Goal: Task Accomplishment & Management: Manage account settings

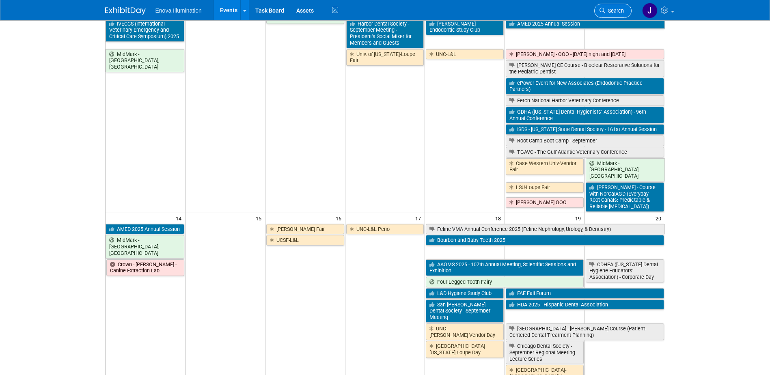
click at [611, 6] on link "Search" at bounding box center [612, 11] width 37 height 14
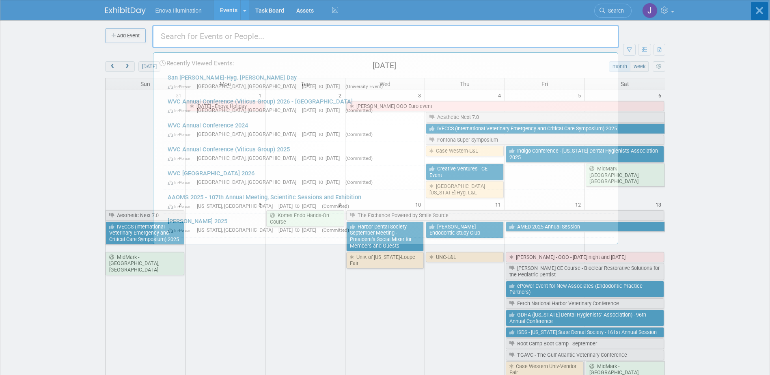
click at [562, 31] on input "text" at bounding box center [385, 37] width 467 height 24
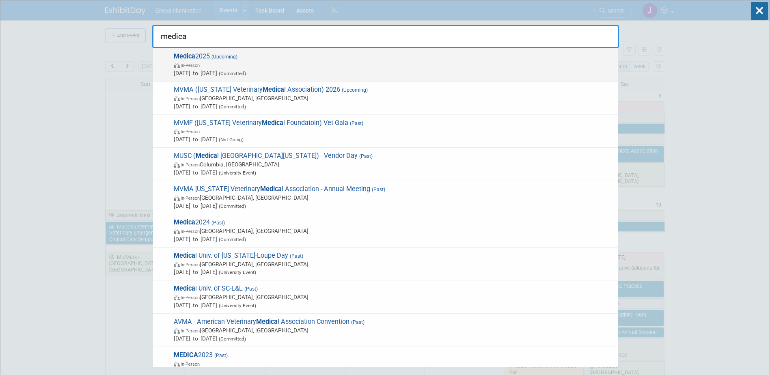
type input "medica"
click at [249, 58] on span "Medica 2025 (Upcoming) In-Person Nov 17, 2025 to Nov 20, 2025 (Committed)" at bounding box center [392, 64] width 443 height 25
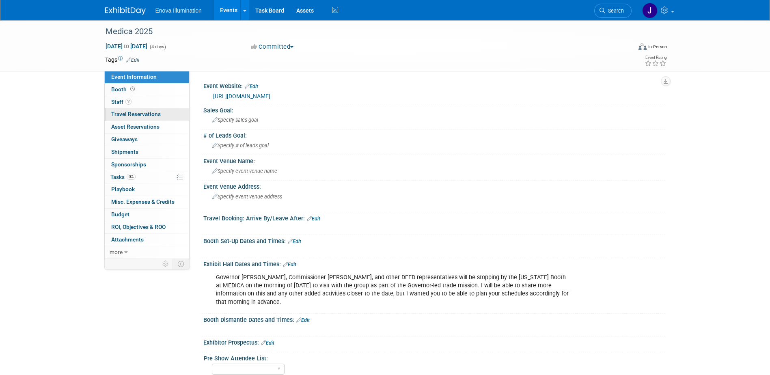
click at [150, 112] on span "Travel Reservations 0" at bounding box center [136, 114] width 50 height 6
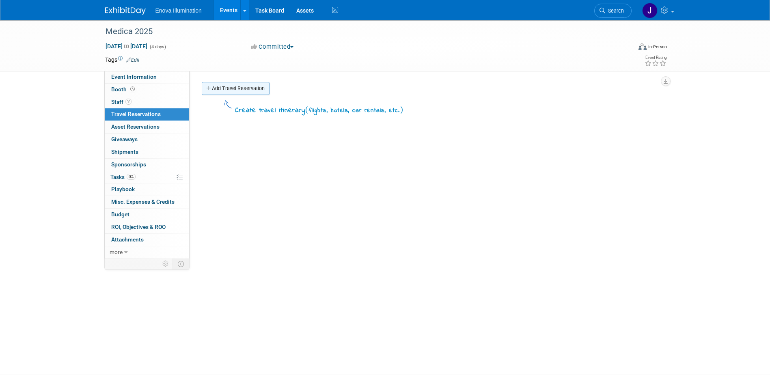
click at [224, 92] on link "Add Travel Reservation" at bounding box center [236, 88] width 68 height 13
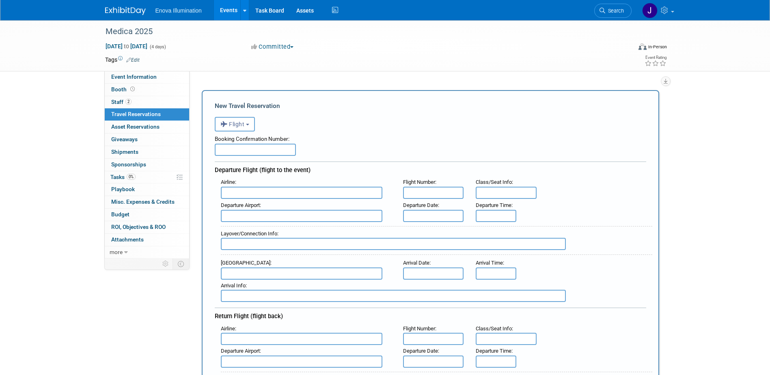
paste input "GAZQCS"
type input "GAZQCS"
click at [259, 192] on input "text" at bounding box center [302, 193] width 162 height 12
click at [256, 218] on span "Delta Air Lines (DAL)" at bounding box center [305, 219] width 169 height 13
type input "Delta Air Lines (DAL)"
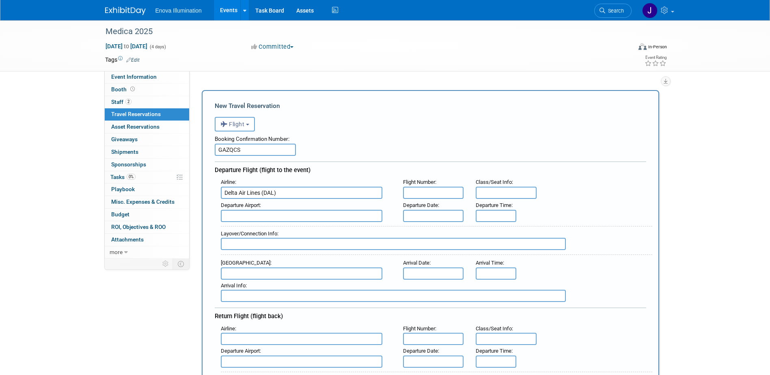
click at [410, 191] on input "text" at bounding box center [433, 193] width 61 height 12
type input "162"
click at [482, 195] on input "text" at bounding box center [506, 193] width 61 height 12
type input "30C"
click at [305, 217] on input "text" at bounding box center [302, 216] width 162 height 12
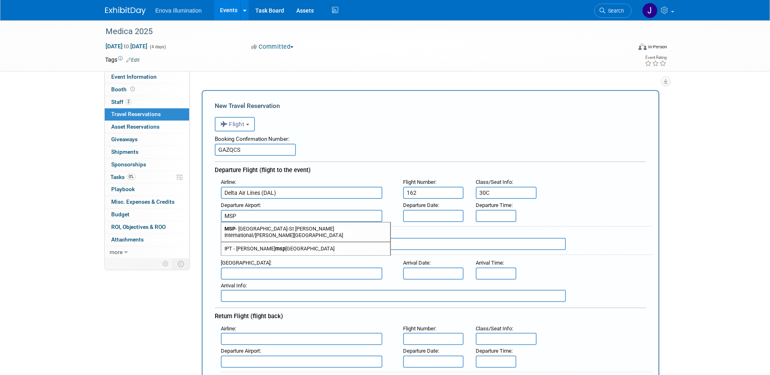
click at [262, 227] on span "MSP - Minneapolis-St Paul International/Wold-Chamberlain Airport" at bounding box center [305, 231] width 169 height 19
type input "MSP - Minneapolis-St Paul International/Wold-Chamberlain Airport"
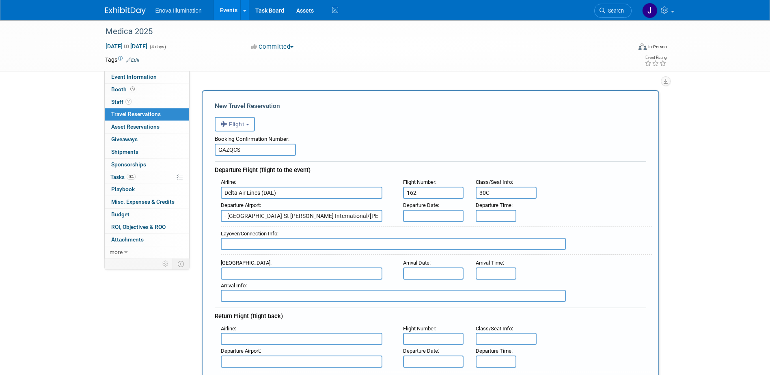
click at [423, 217] on input "text" at bounding box center [433, 216] width 61 height 12
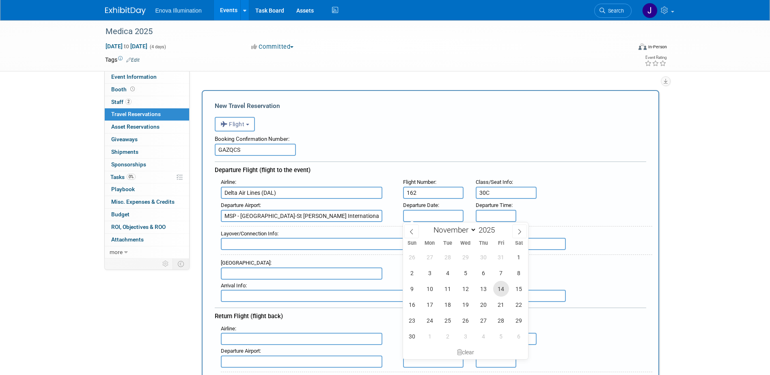
click at [498, 288] on span "14" at bounding box center [501, 289] width 16 height 16
type input "Nov 14, 2025"
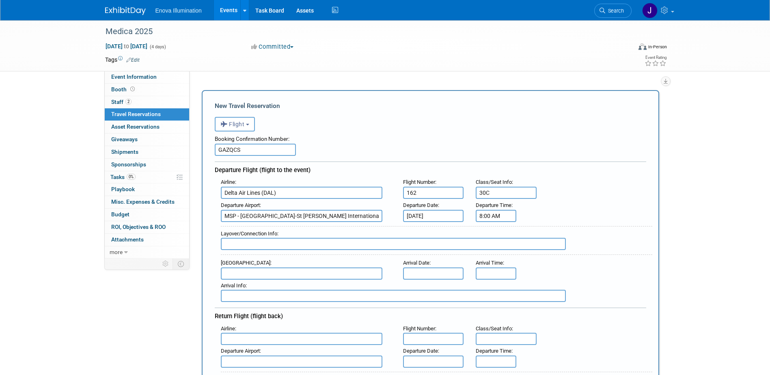
click at [491, 219] on input "8:00 AM" at bounding box center [496, 216] width 41 height 12
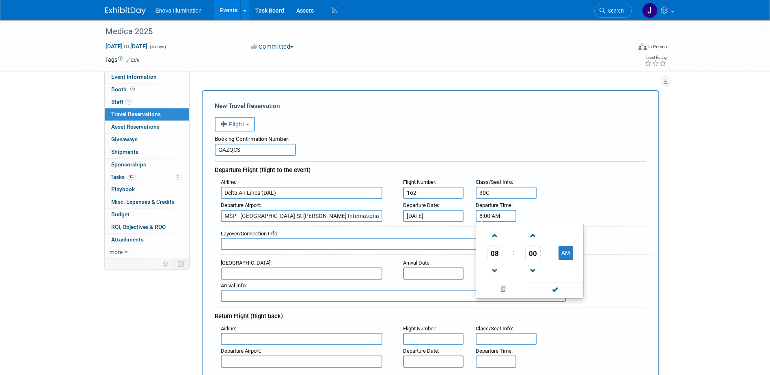
click at [493, 258] on span "08" at bounding box center [494, 253] width 15 height 15
click at [517, 254] on td "05" at bounding box center [517, 258] width 26 height 22
click at [535, 254] on span "00" at bounding box center [532, 253] width 15 height 15
click at [567, 280] on td "55" at bounding box center [569, 280] width 26 height 22
click at [565, 253] on button "AM" at bounding box center [565, 253] width 15 height 14
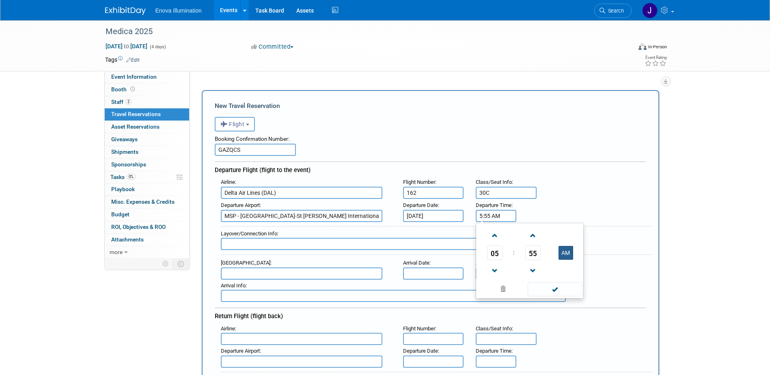
type input "5:55 PM"
click at [562, 286] on span at bounding box center [555, 289] width 55 height 14
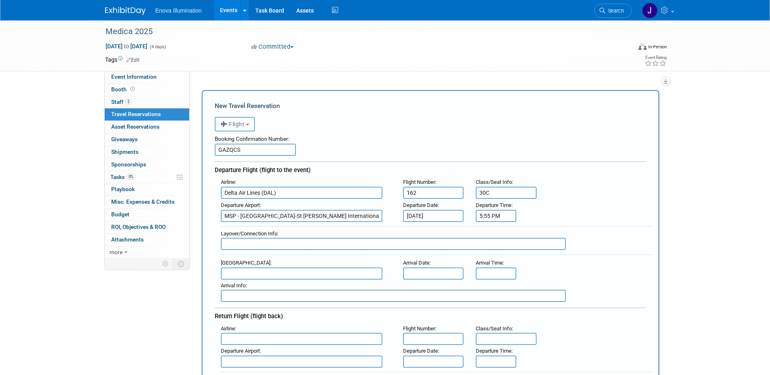
click at [327, 241] on input "text" at bounding box center [393, 244] width 345 height 12
type input "Amsterdam - Delta 9229"
click at [318, 271] on input "text" at bounding box center [302, 273] width 162 height 12
type input "D"
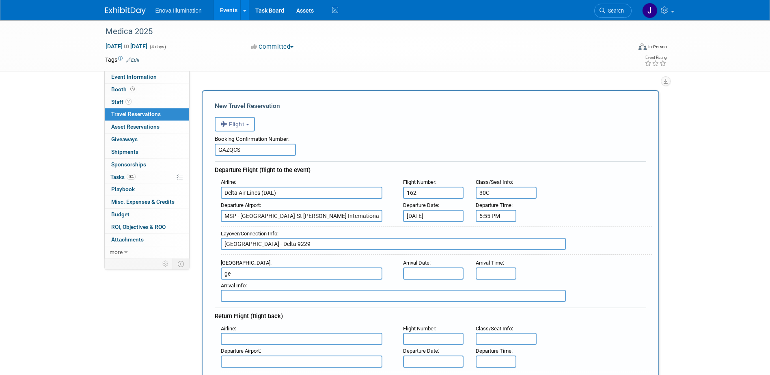
type input "g"
drag, startPoint x: 267, startPoint y: 271, endPoint x: 220, endPoint y: 271, distance: 47.1
click at [221, 271] on input "Dusseldorf" at bounding box center [302, 273] width 162 height 12
type input "Dusseldorf"
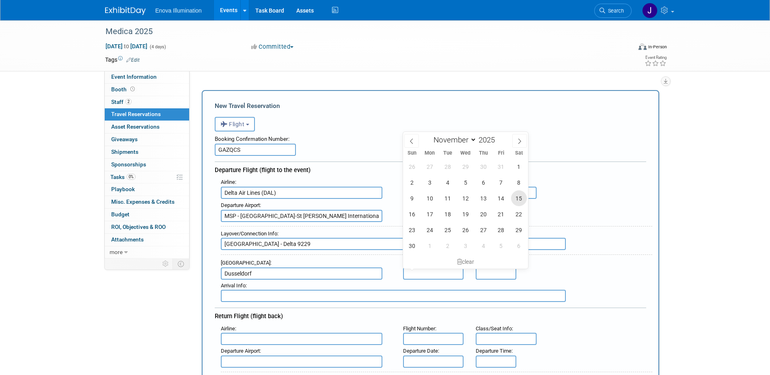
click at [515, 198] on span "15" at bounding box center [519, 198] width 16 height 16
type input "Nov 15, 2025"
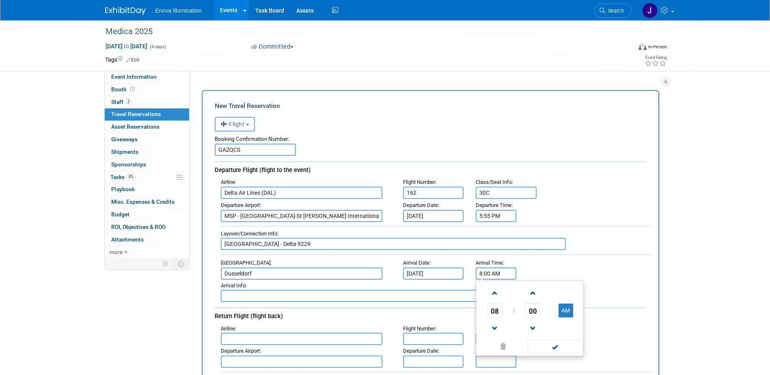
click at [483, 273] on input "8:00 AM" at bounding box center [496, 273] width 41 height 12
click at [494, 307] on span "08" at bounding box center [494, 310] width 15 height 15
click at [516, 294] on td "01" at bounding box center [517, 293] width 26 height 22
click at [535, 310] on span "00" at bounding box center [532, 310] width 15 height 15
click at [566, 337] on td "55" at bounding box center [569, 337] width 26 height 22
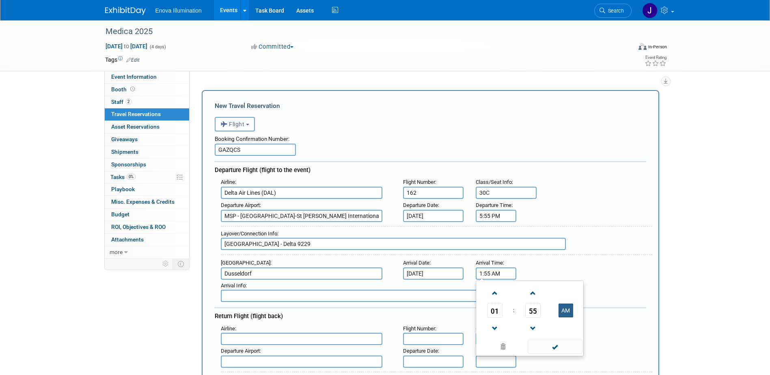
click at [564, 308] on button "AM" at bounding box center [565, 311] width 15 height 14
type input "1:55 PM"
click at [554, 343] on span at bounding box center [555, 347] width 55 height 14
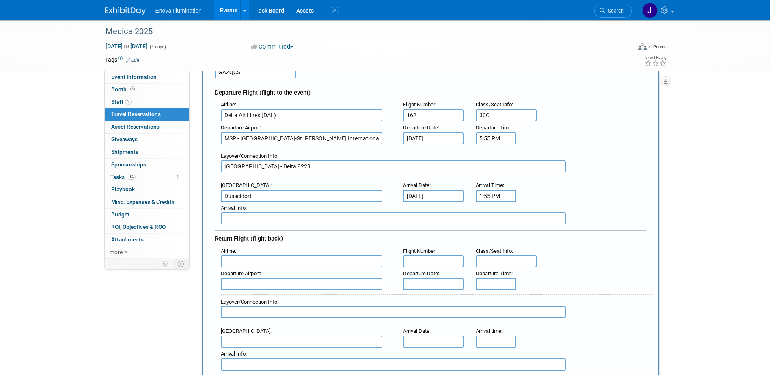
scroll to position [81, 0]
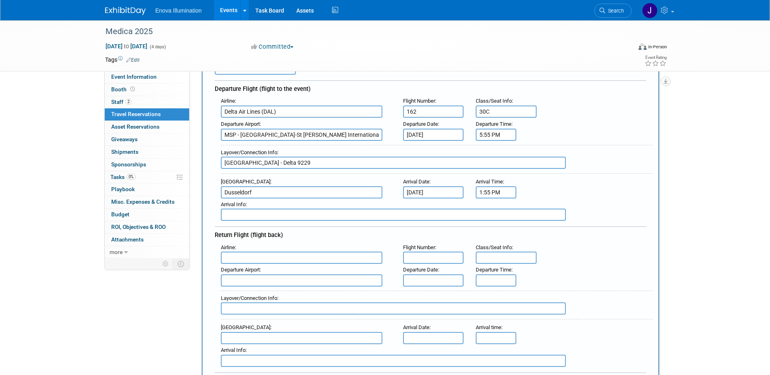
click at [238, 260] on input "text" at bounding box center [302, 258] width 162 height 12
click at [238, 286] on span "Delta Air Lines (DAL)" at bounding box center [305, 284] width 169 height 13
type input "Delta Air Lines (DAL)"
click at [442, 260] on input "text" at bounding box center [433, 258] width 61 height 12
type input "9668"
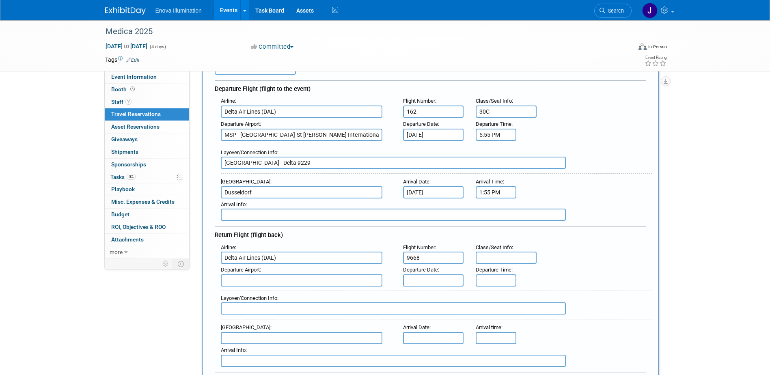
click at [495, 255] on input "text" at bounding box center [506, 258] width 61 height 12
click at [274, 302] on input "text" at bounding box center [393, 308] width 345 height 12
type input "Amsterdam - Delta"
click at [252, 335] on input "text" at bounding box center [302, 338] width 162 height 12
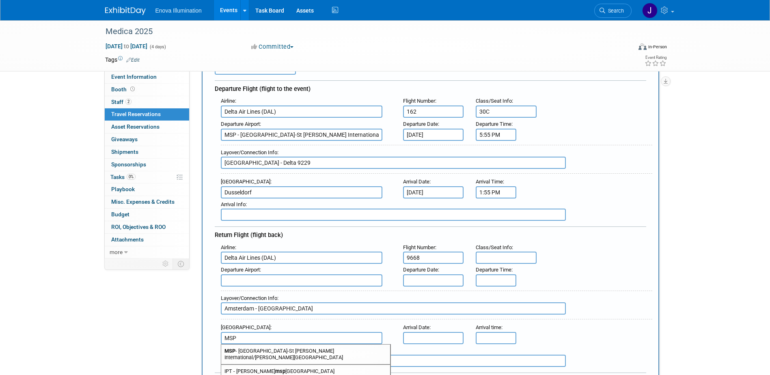
click at [280, 350] on span "MSP - Minneapolis-St Paul International/Wold-Chamberlain Airport" at bounding box center [305, 354] width 169 height 19
type input "MSP - Minneapolis-St Paul International/Wold-Chamberlain Airport"
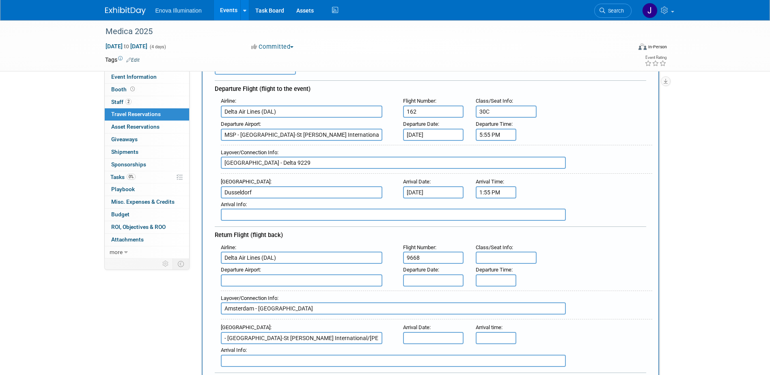
click at [428, 336] on input "text" at bounding box center [433, 338] width 61 height 12
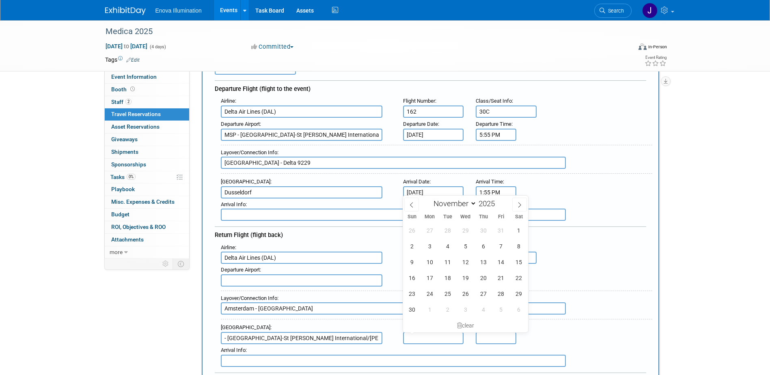
scroll to position [0, 0]
click at [500, 279] on span "21" at bounding box center [501, 278] width 16 height 16
type input "Nov 21, 2025"
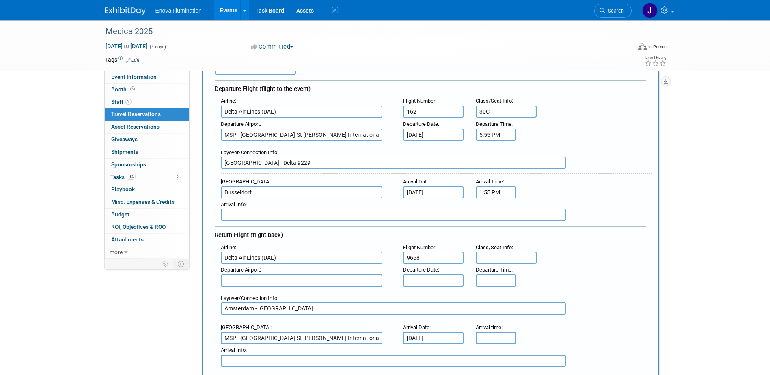
click at [430, 276] on input "text" at bounding box center [433, 280] width 61 height 12
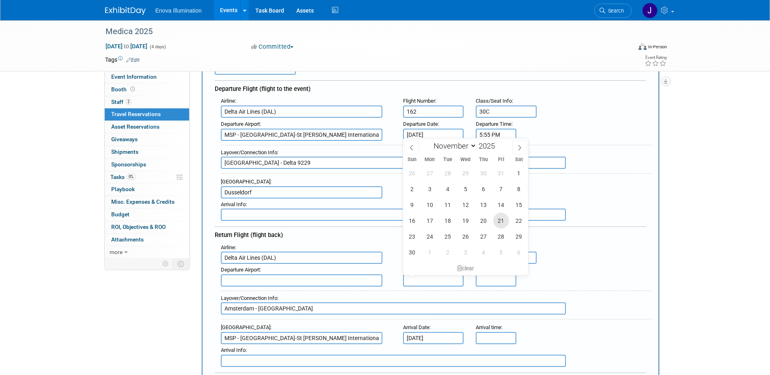
click at [498, 217] on span "21" at bounding box center [501, 221] width 16 height 16
type input "Nov 21, 2025"
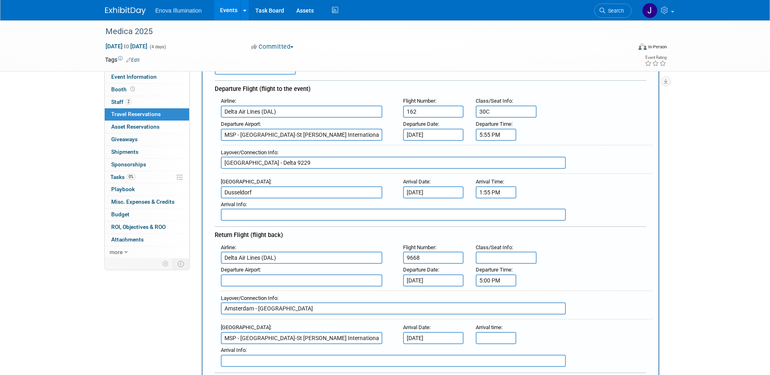
click at [486, 278] on input "5:00 PM" at bounding box center [496, 280] width 41 height 12
click at [490, 231] on span "05" at bounding box center [494, 227] width 15 height 15
click at [536, 222] on td "06" at bounding box center [543, 223] width 26 height 22
click at [536, 223] on span "00" at bounding box center [532, 227] width 15 height 15
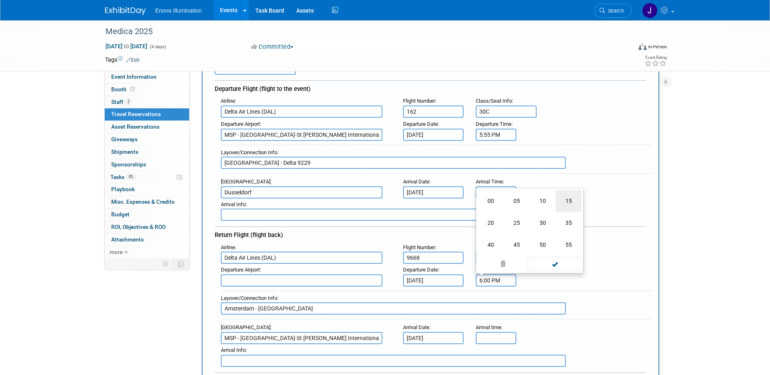
click at [564, 200] on td "15" at bounding box center [569, 201] width 26 height 22
click at [565, 227] on button "PM" at bounding box center [565, 228] width 15 height 14
type input "6:15 AM"
click at [551, 261] on span at bounding box center [555, 264] width 55 height 14
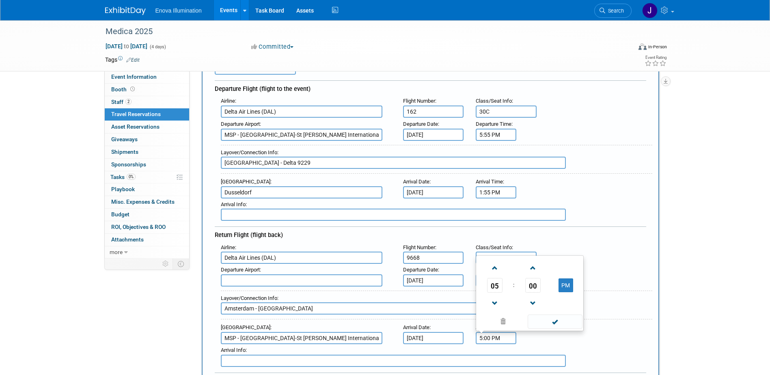
click at [488, 337] on input "5:00 PM" at bounding box center [496, 338] width 41 height 12
click at [495, 281] on span "05" at bounding box center [494, 285] width 15 height 15
click at [492, 259] on td "12" at bounding box center [491, 259] width 26 height 22
click at [530, 282] on span "00" at bounding box center [532, 285] width 15 height 15
click at [540, 279] on td "30" at bounding box center [543, 280] width 26 height 22
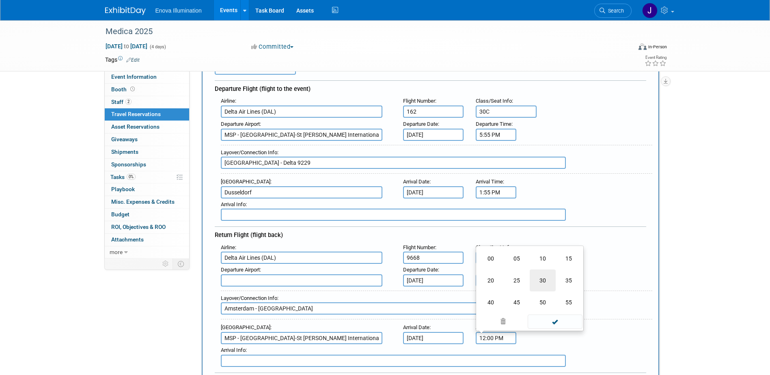
type input "12:30 PM"
click at [542, 322] on span at bounding box center [555, 321] width 55 height 14
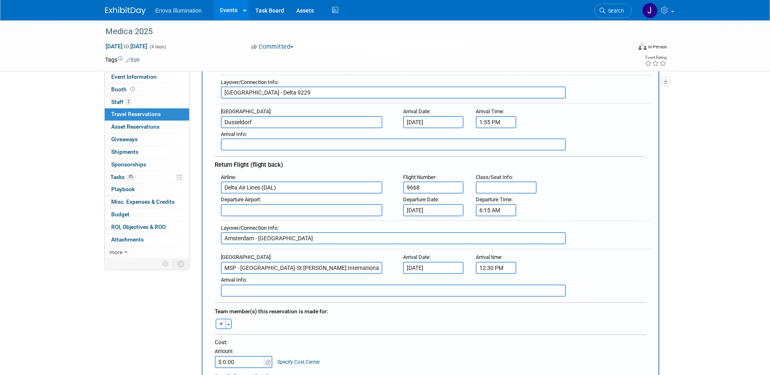
scroll to position [162, 0]
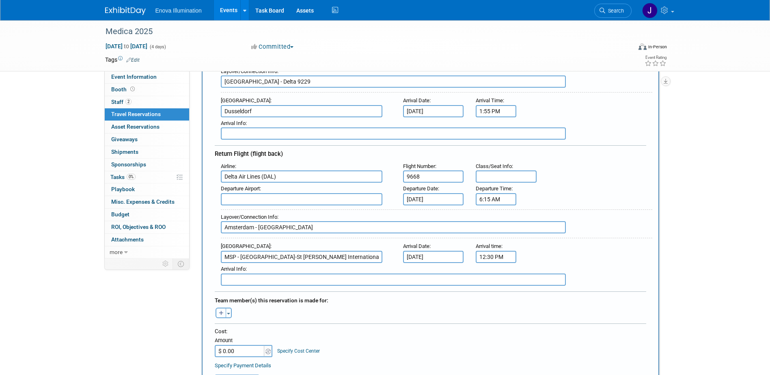
click at [219, 316] on button "button" at bounding box center [220, 313] width 11 height 11
select select
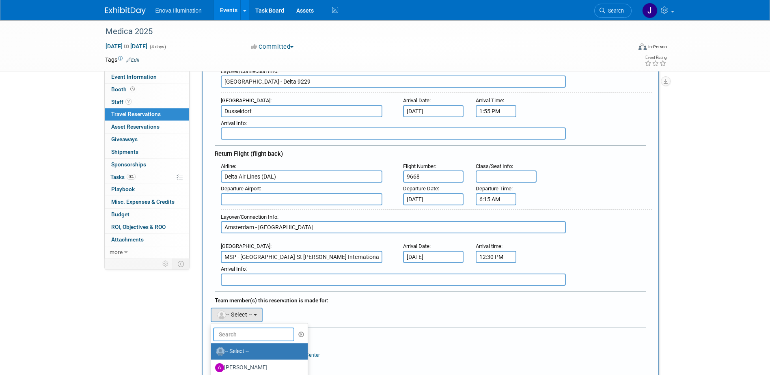
click at [228, 328] on input "text" at bounding box center [253, 334] width 81 height 14
type input "jordyn"
click at [235, 346] on label "[PERSON_NAME]" at bounding box center [257, 351] width 85 height 13
click at [212, 348] on input "[PERSON_NAME]" at bounding box center [209, 350] width 5 height 5
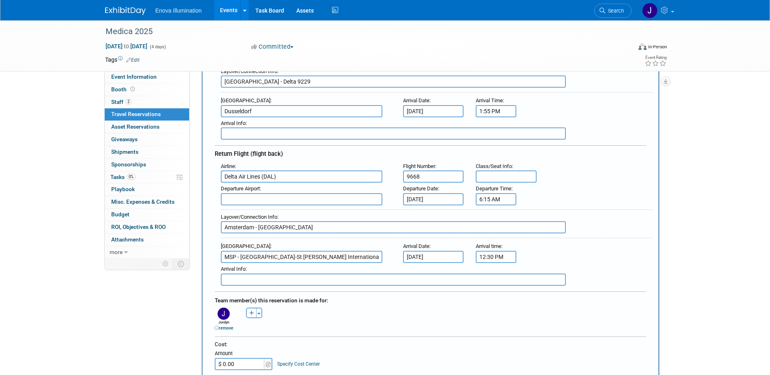
scroll to position [203, 0]
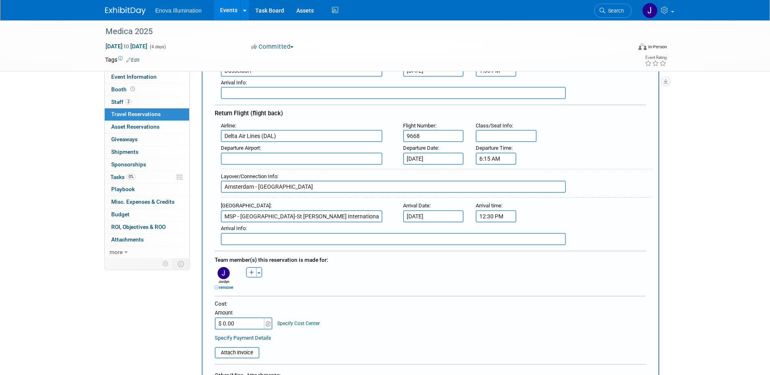
click at [241, 322] on input "$ 0.00" at bounding box center [240, 323] width 51 height 12
type input "$ 1,197.91"
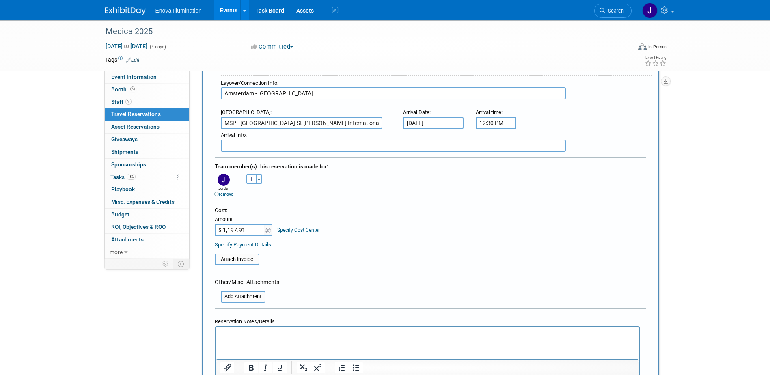
scroll to position [365, 0]
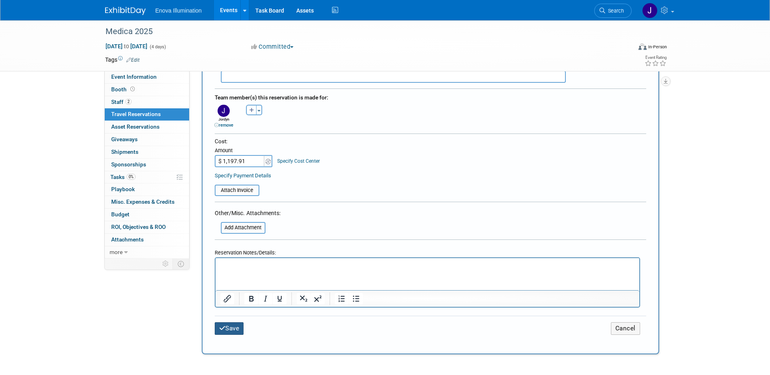
click at [242, 324] on button "Save" at bounding box center [229, 328] width 29 height 13
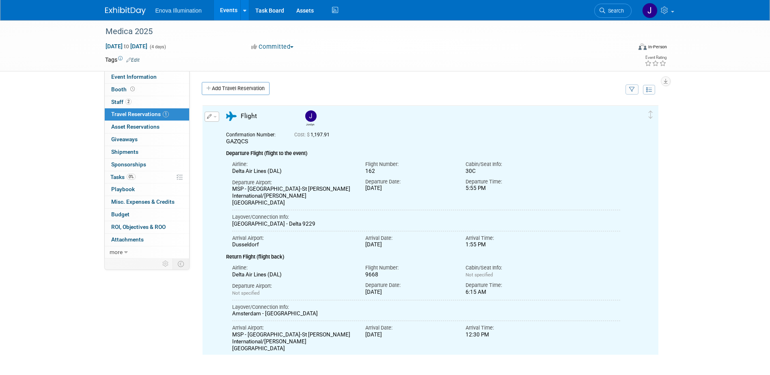
scroll to position [0, 0]
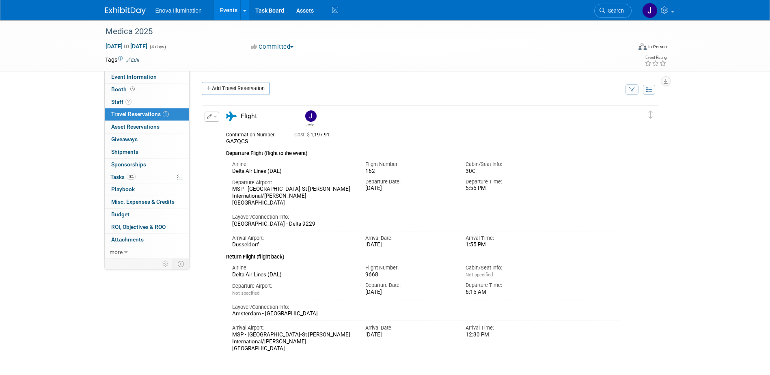
click at [215, 119] on button "button" at bounding box center [212, 117] width 15 height 10
click at [228, 131] on button "Edit Reservation" at bounding box center [239, 131] width 69 height 12
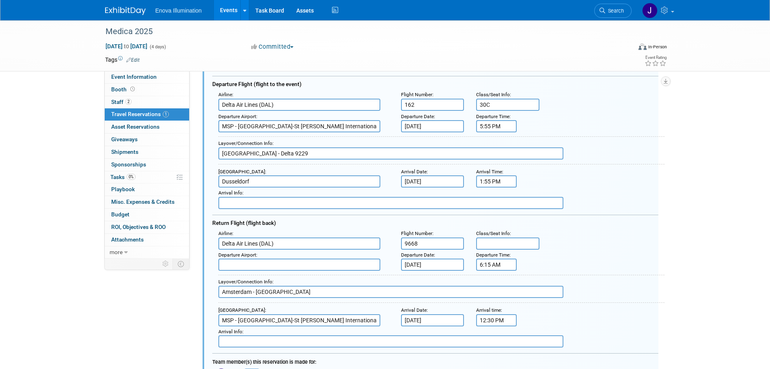
scroll to position [95, 0]
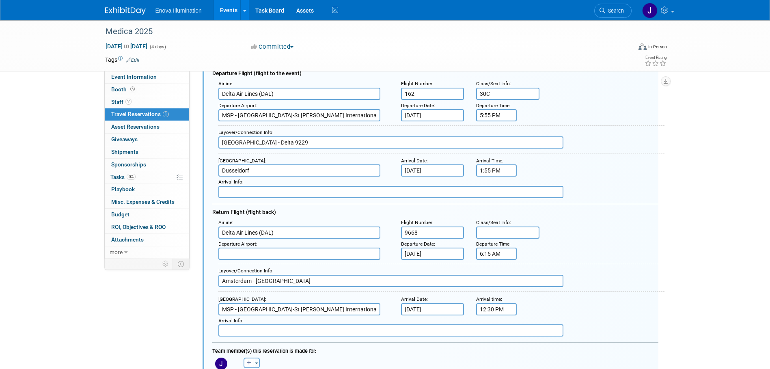
click at [282, 282] on input "Amsterdam - Delta" at bounding box center [390, 281] width 345 height 12
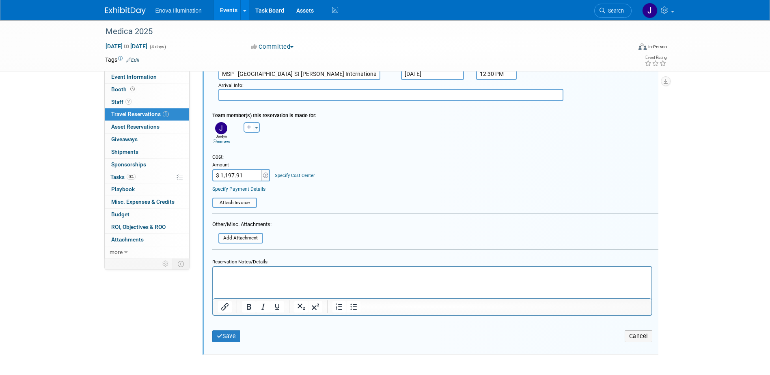
scroll to position [339, 0]
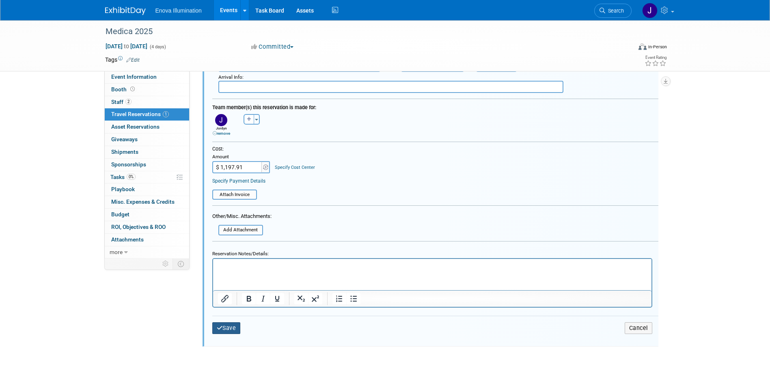
type input "Amsterdam - Delta 161"
click at [226, 330] on button "Save" at bounding box center [226, 328] width 28 height 12
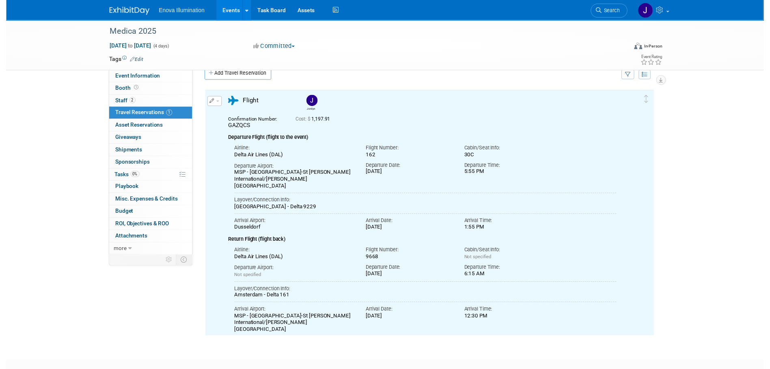
scroll to position [0, 0]
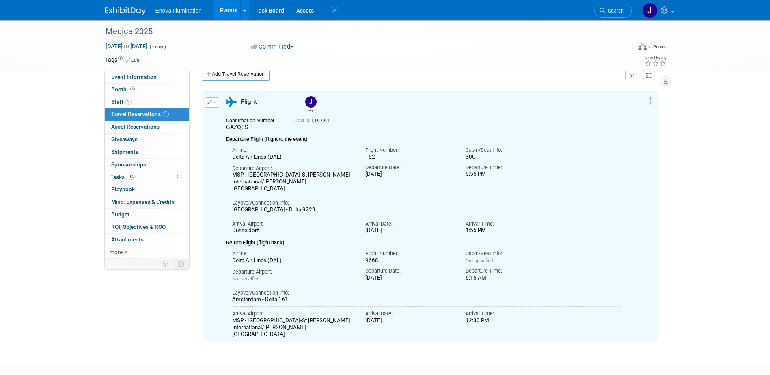
click at [216, 104] on button "button" at bounding box center [212, 102] width 15 height 10
click at [223, 114] on button "Edit Reservation" at bounding box center [239, 117] width 69 height 12
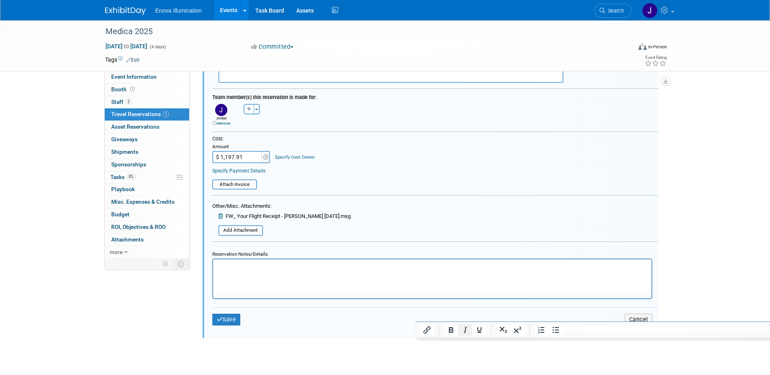
scroll to position [379, 0]
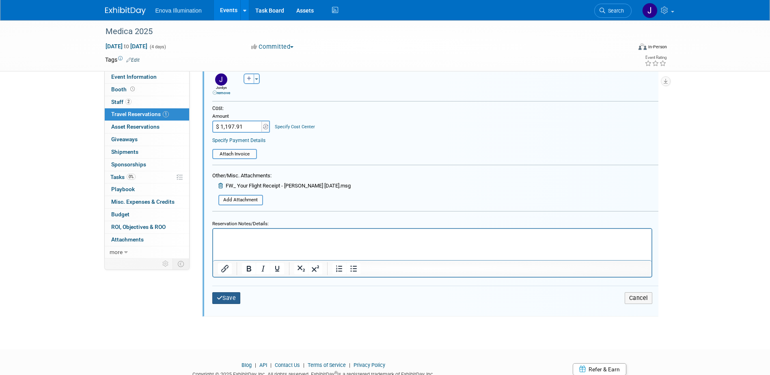
click at [233, 297] on button "Save" at bounding box center [226, 298] width 28 height 12
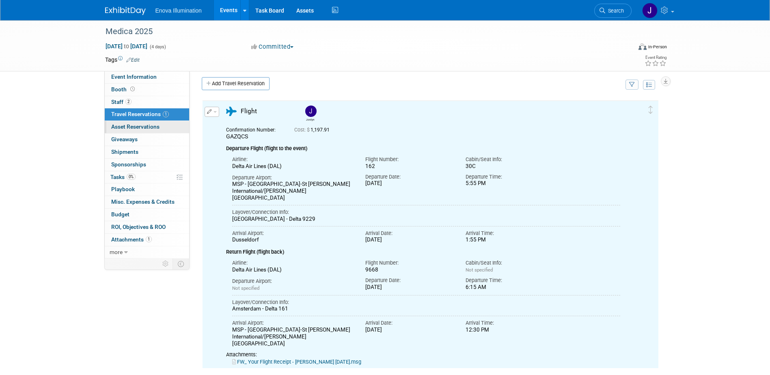
scroll to position [0, 0]
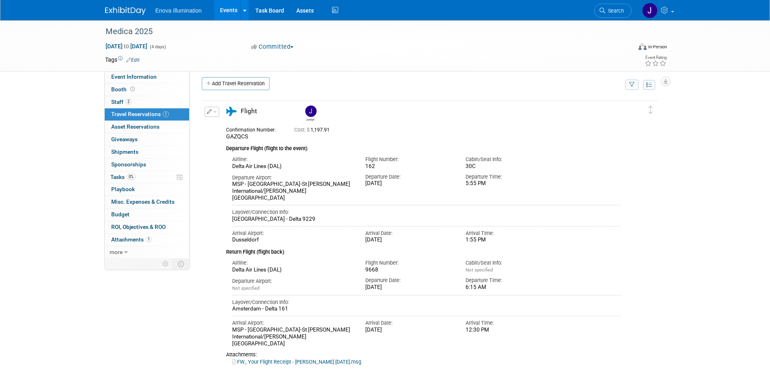
click at [610, 14] on link "Search" at bounding box center [612, 11] width 37 height 14
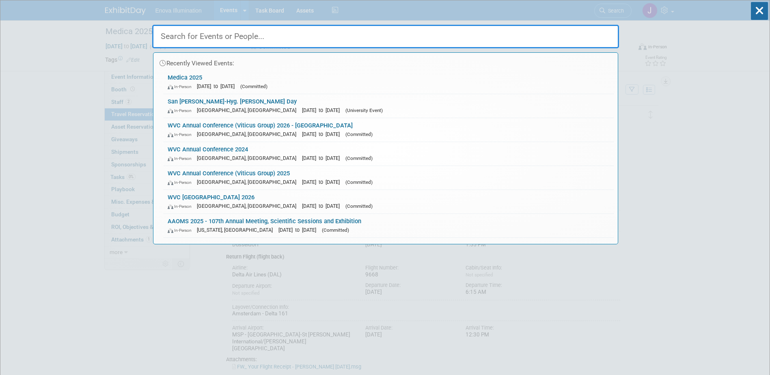
click at [524, 38] on input "text" at bounding box center [385, 37] width 467 height 24
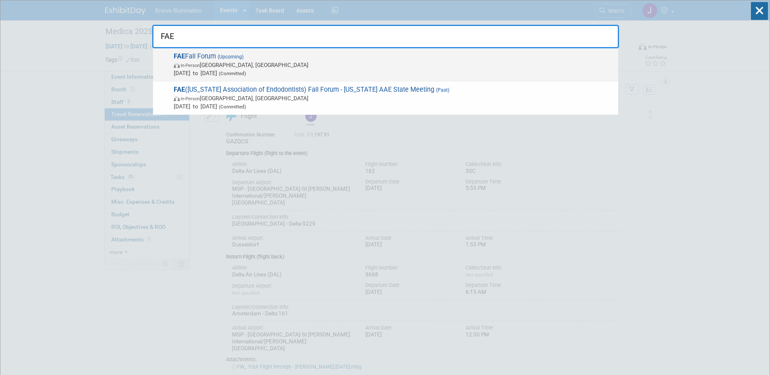
type input "FAE"
click at [237, 53] on span "FAE Fall Forum (Upcoming) In-Person Orlando, FL Sep 19, 2025 to Sep 20, 2025 (C…" at bounding box center [392, 64] width 443 height 25
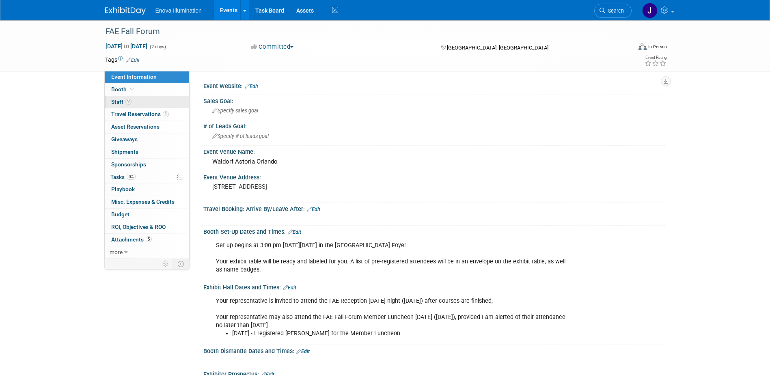
click at [139, 101] on link "2 Staff 2" at bounding box center [147, 102] width 84 height 12
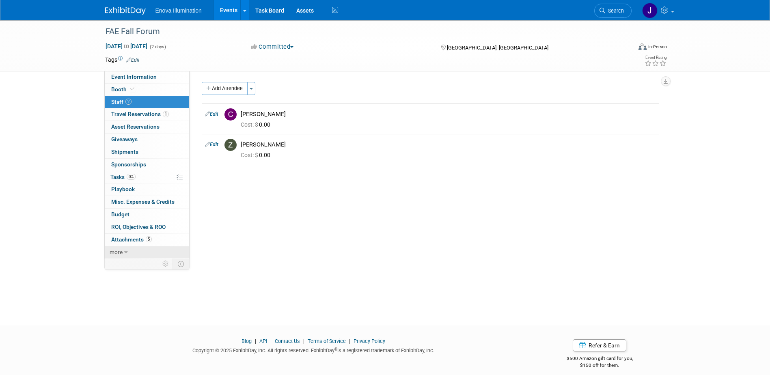
click at [121, 254] on span "more" at bounding box center [116, 252] width 13 height 6
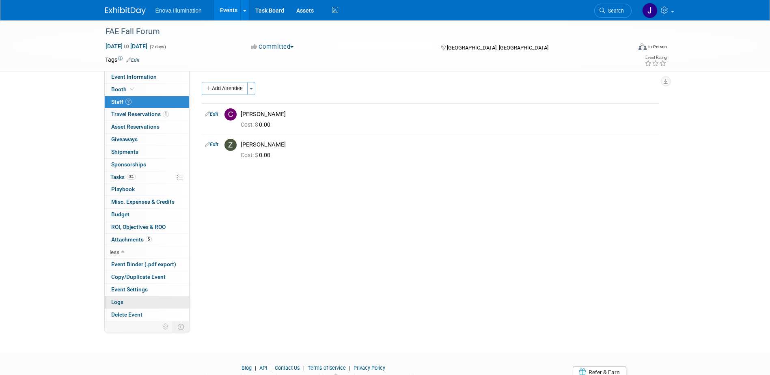
click at [125, 303] on link "Logs" at bounding box center [147, 302] width 84 height 12
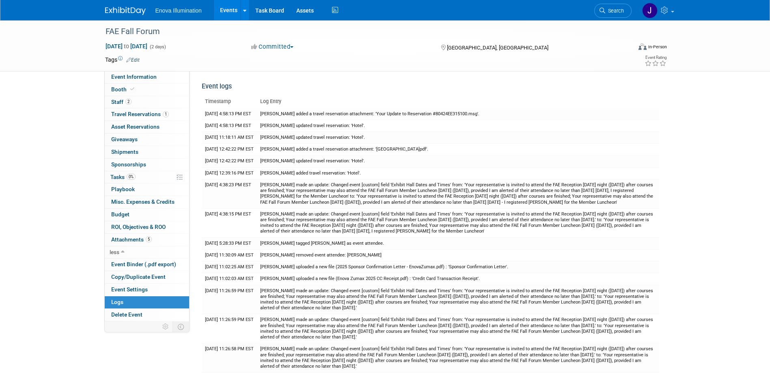
click at [128, 13] on img at bounding box center [125, 11] width 41 height 8
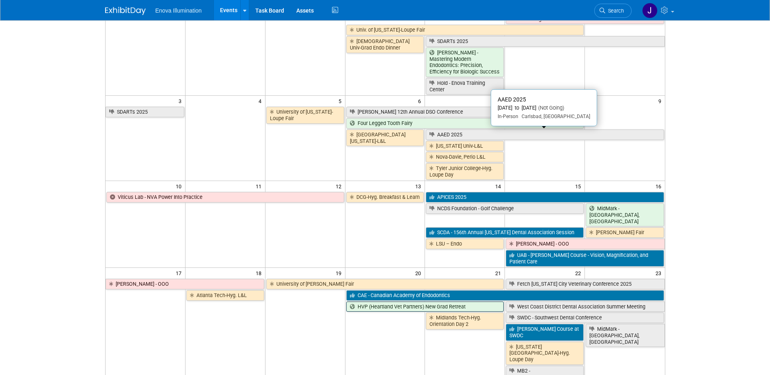
scroll to position [162, 0]
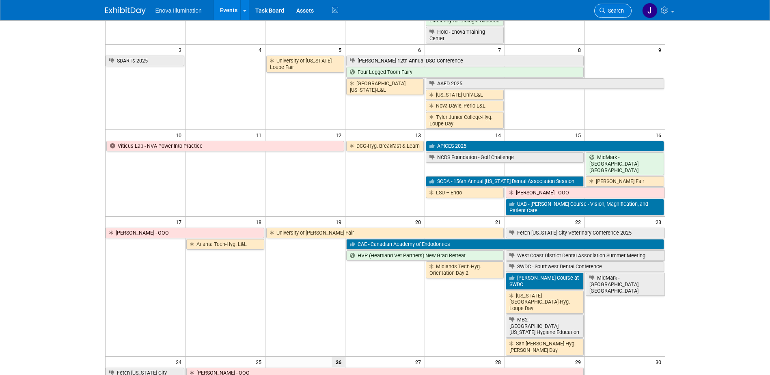
click at [616, 8] on link "Search" at bounding box center [612, 11] width 37 height 14
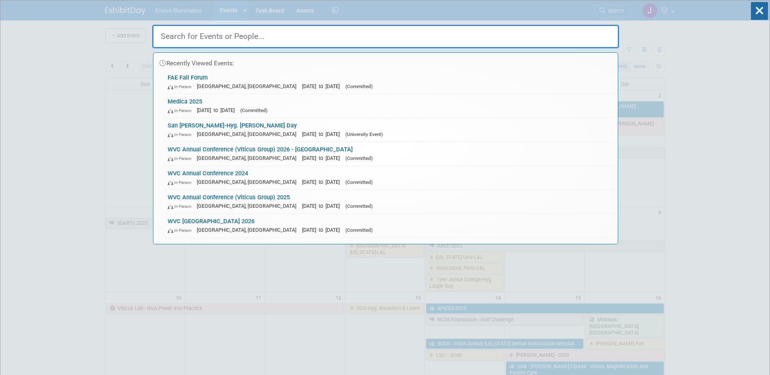
click at [456, 41] on input "text" at bounding box center [385, 37] width 467 height 24
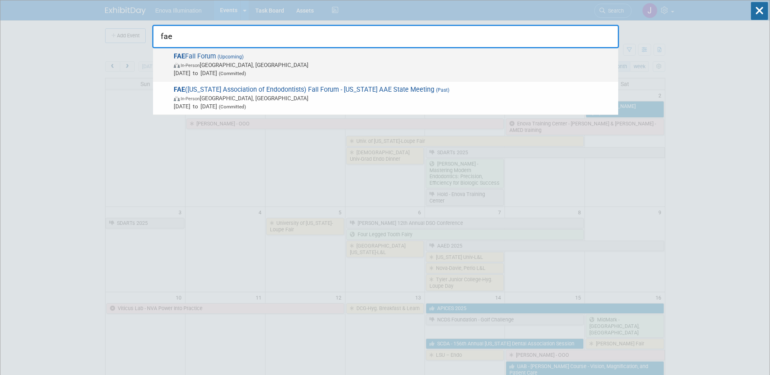
type input "fae"
click at [220, 68] on span "In-Person Orlando, FL" at bounding box center [394, 65] width 440 height 8
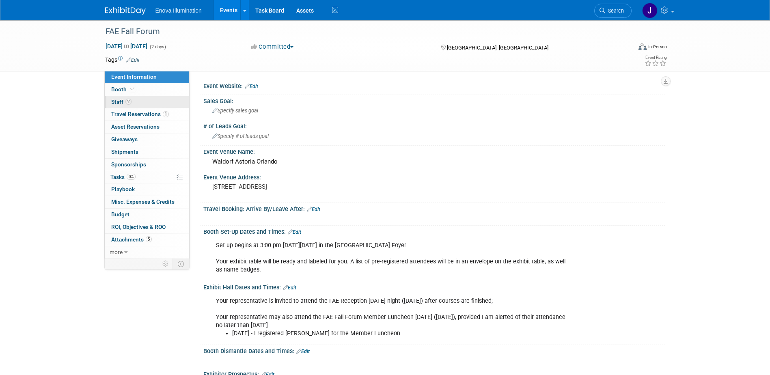
click at [156, 102] on link "2 Staff 2" at bounding box center [147, 102] width 84 height 12
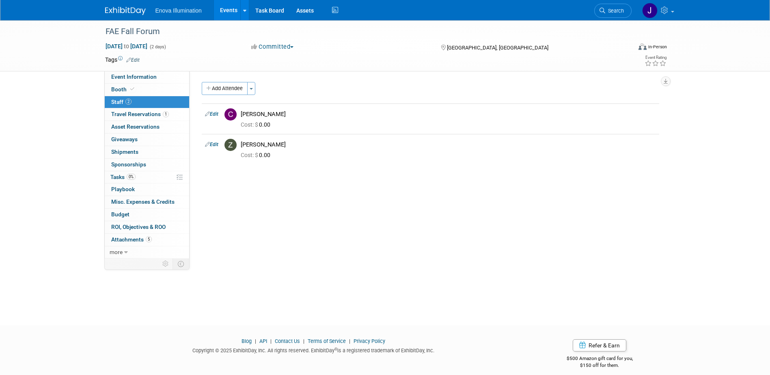
click at [131, 13] on img at bounding box center [125, 11] width 41 height 8
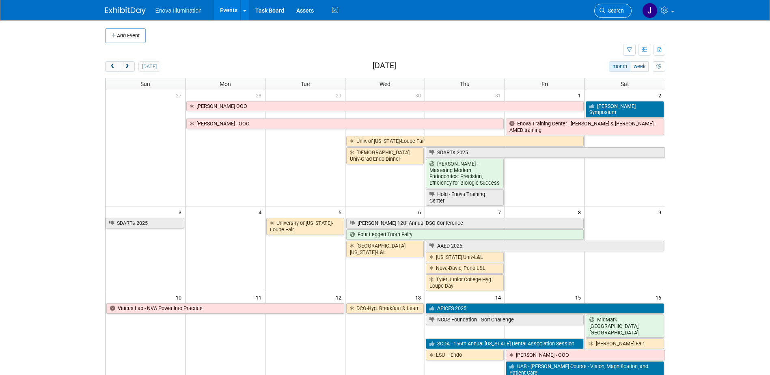
click at [609, 11] on span "Search" at bounding box center [614, 11] width 19 height 6
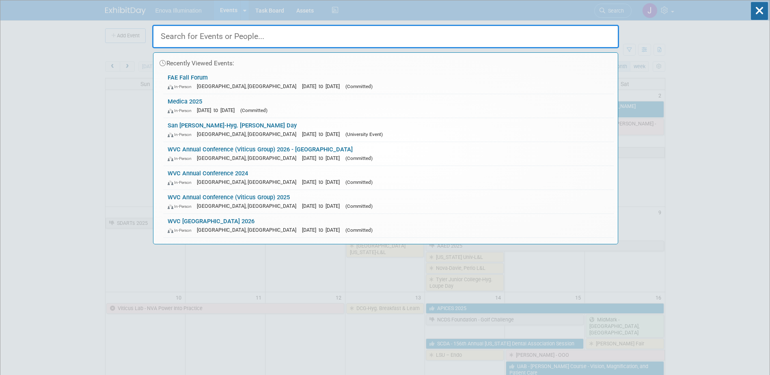
click at [494, 38] on input "text" at bounding box center [385, 37] width 467 height 24
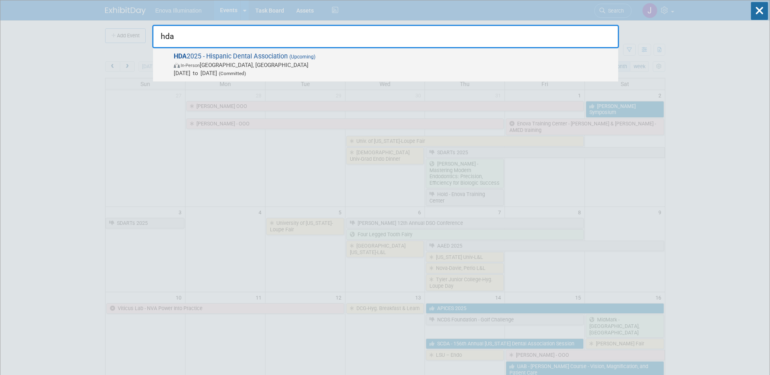
type input "hda"
click at [235, 68] on span "In-Person Fort Lauderdale, FL" at bounding box center [394, 65] width 440 height 8
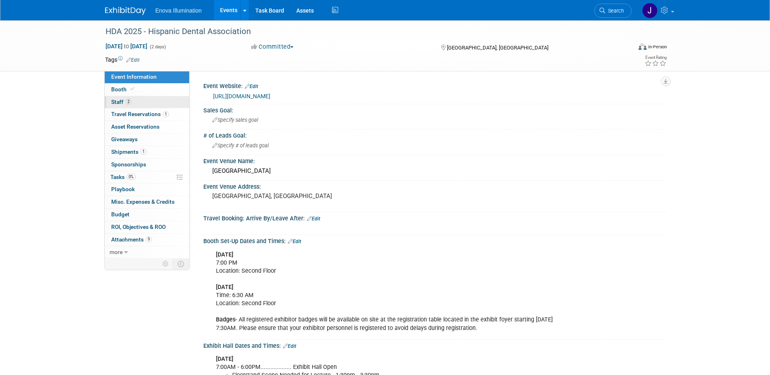
click at [120, 104] on span "Staff 2" at bounding box center [121, 102] width 20 height 6
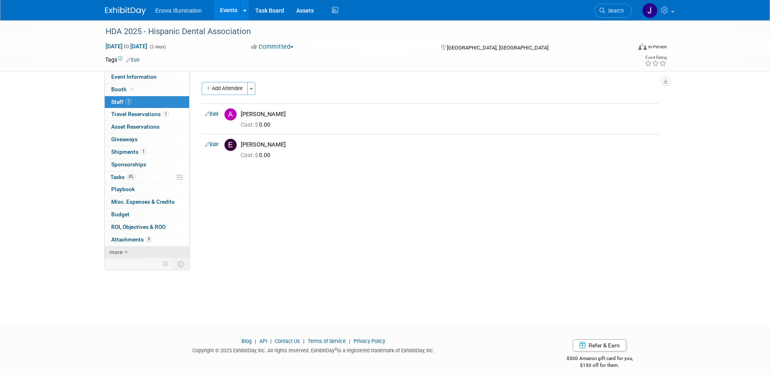
click at [128, 250] on link "more" at bounding box center [147, 252] width 84 height 12
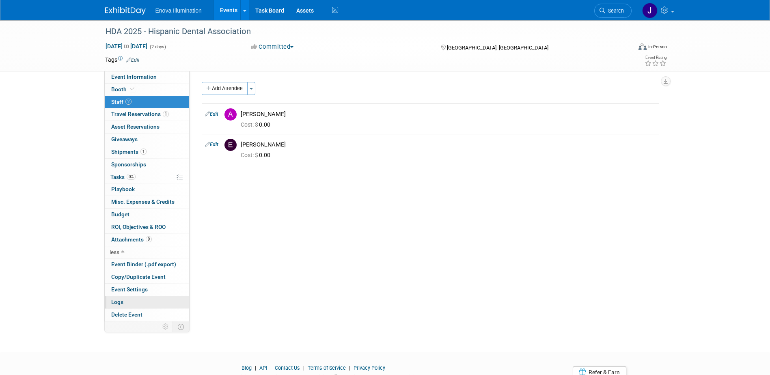
click at [127, 298] on link "Logs" at bounding box center [147, 302] width 84 height 12
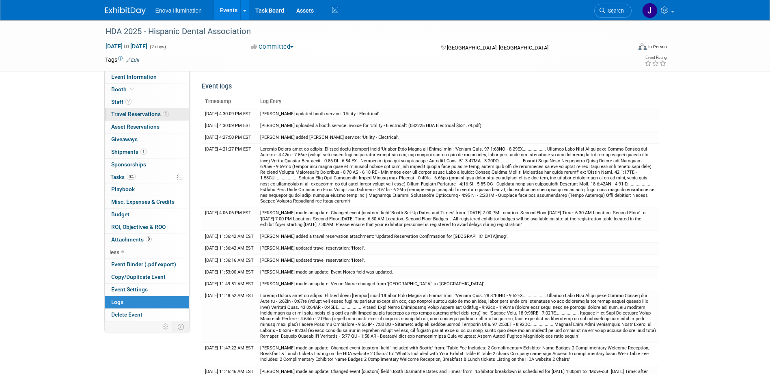
click at [127, 117] on link "1 Travel Reservations 1" at bounding box center [147, 114] width 84 height 12
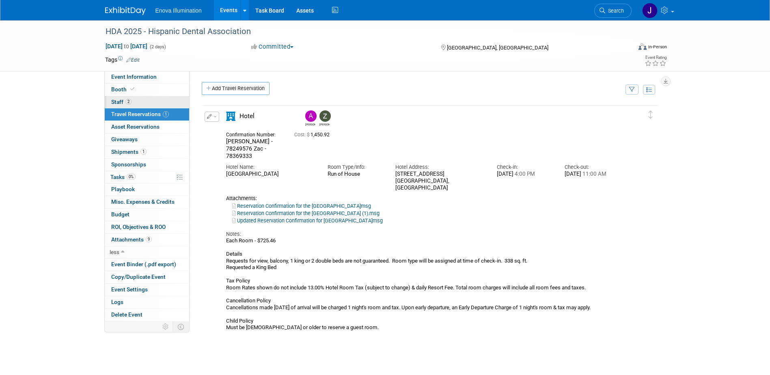
click at [131, 102] on span "2" at bounding box center [128, 102] width 6 height 6
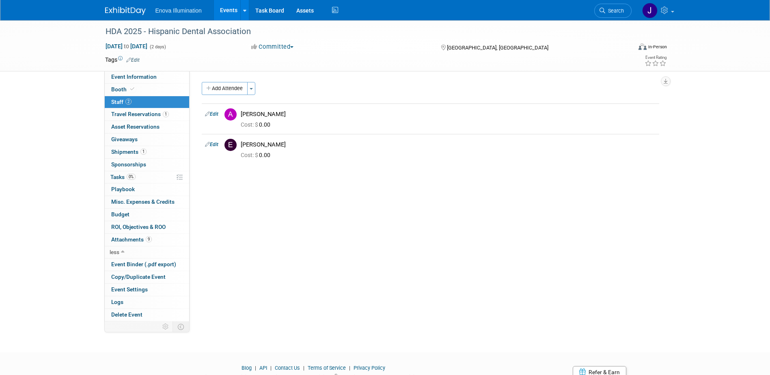
drag, startPoint x: 612, startPoint y: 11, endPoint x: 605, endPoint y: 10, distance: 7.3
click at [612, 11] on span "Search" at bounding box center [614, 11] width 19 height 6
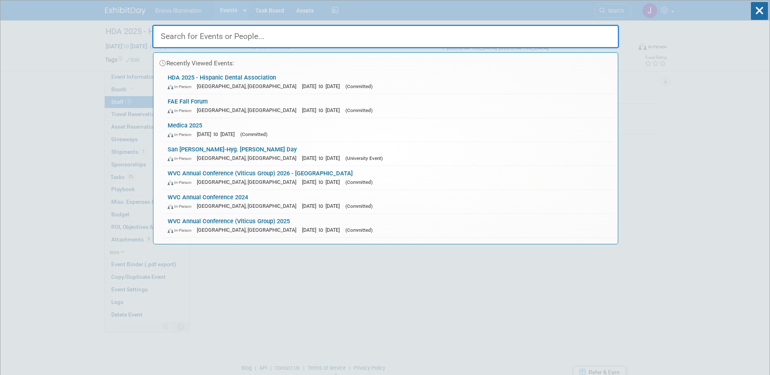
click at [413, 36] on input "text" at bounding box center [385, 37] width 467 height 24
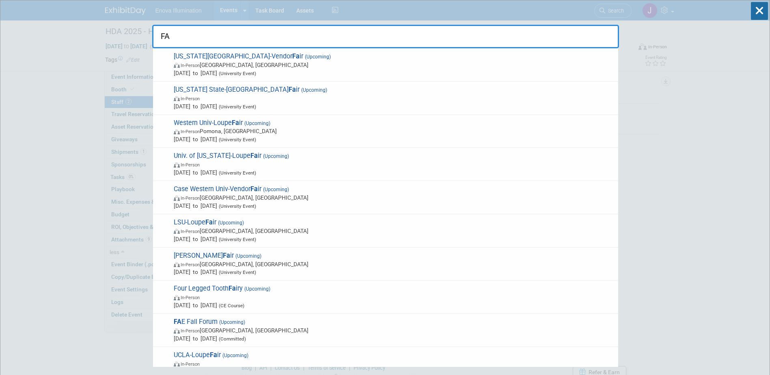
type input "F"
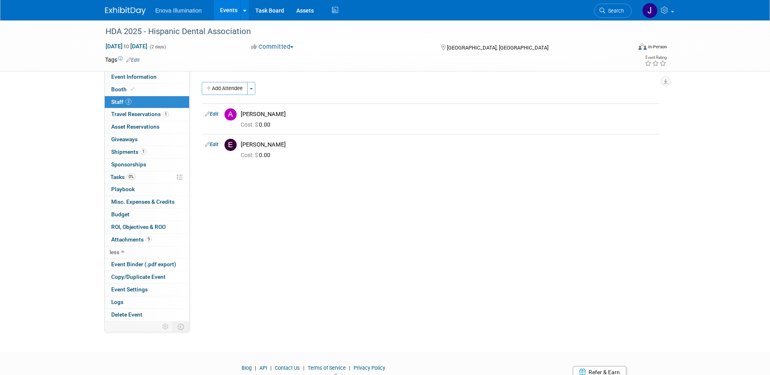
click at [117, 9] on img at bounding box center [125, 11] width 41 height 8
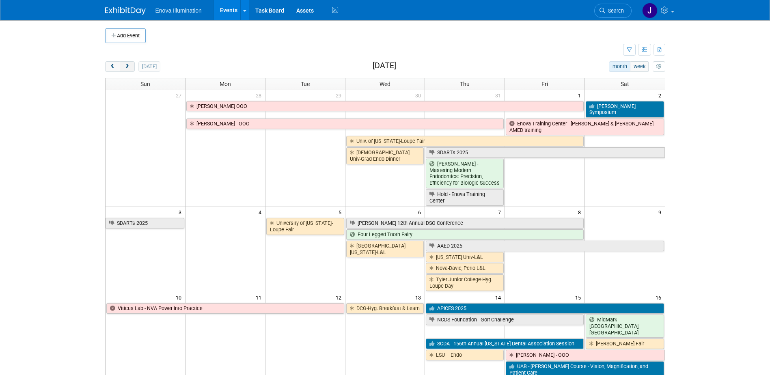
click at [130, 68] on button "next" at bounding box center [127, 66] width 15 height 11
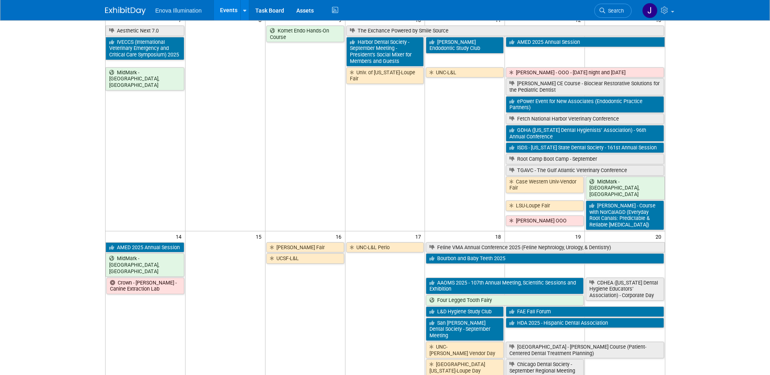
scroll to position [203, 0]
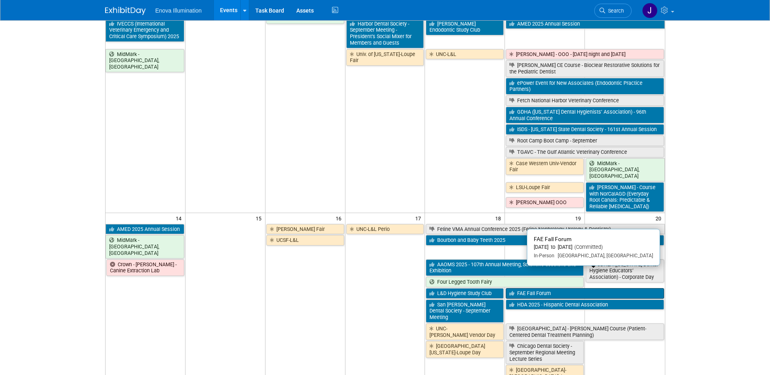
click at [526, 288] on link "FAE Fall Forum" at bounding box center [585, 293] width 158 height 11
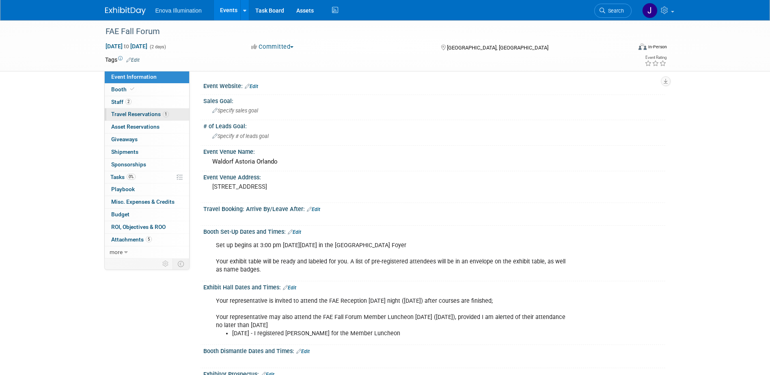
click at [146, 116] on span "Travel Reservations 1" at bounding box center [140, 114] width 58 height 6
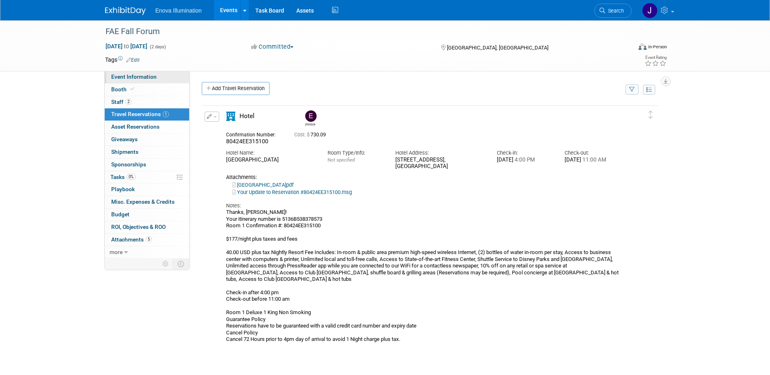
click at [123, 82] on link "Event Information" at bounding box center [147, 77] width 84 height 12
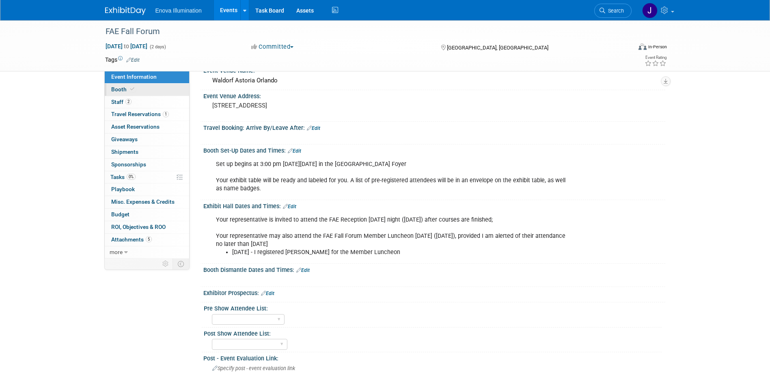
scroll to position [41, 0]
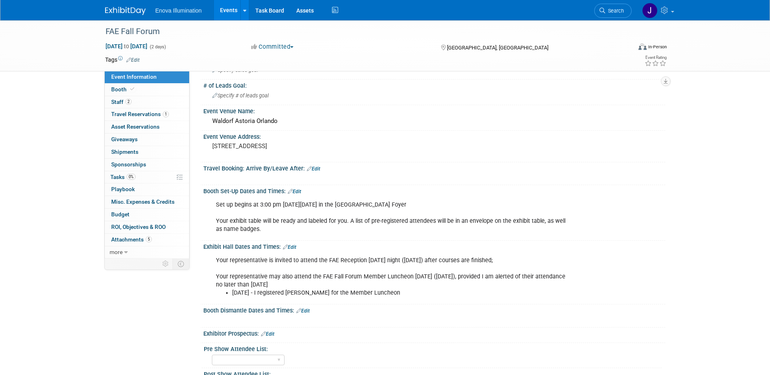
click at [161, 79] on link "Event Information" at bounding box center [147, 77] width 84 height 12
click at [155, 118] on link "1 Travel Reservations 1" at bounding box center [147, 114] width 84 height 12
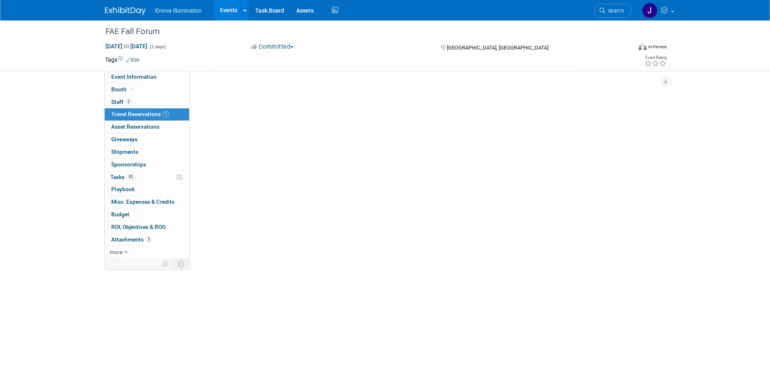
scroll to position [0, 0]
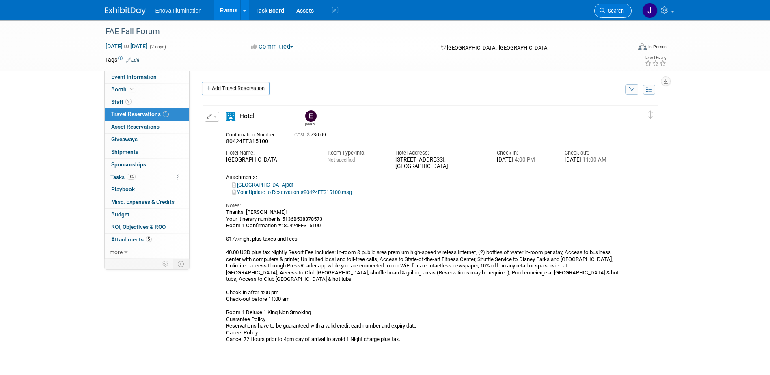
click at [616, 11] on span "Search" at bounding box center [614, 11] width 19 height 6
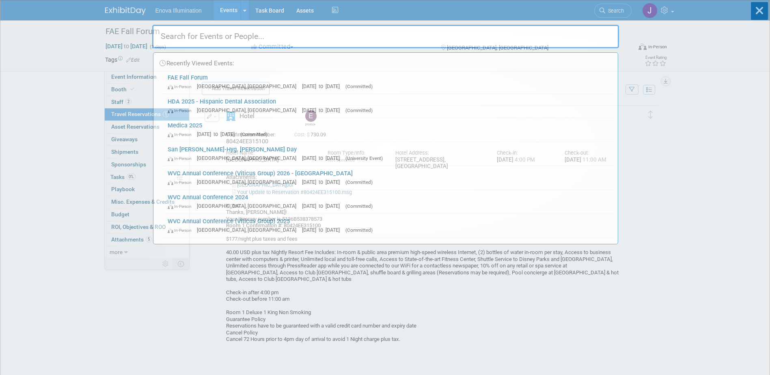
click at [554, 28] on input "text" at bounding box center [385, 37] width 467 height 24
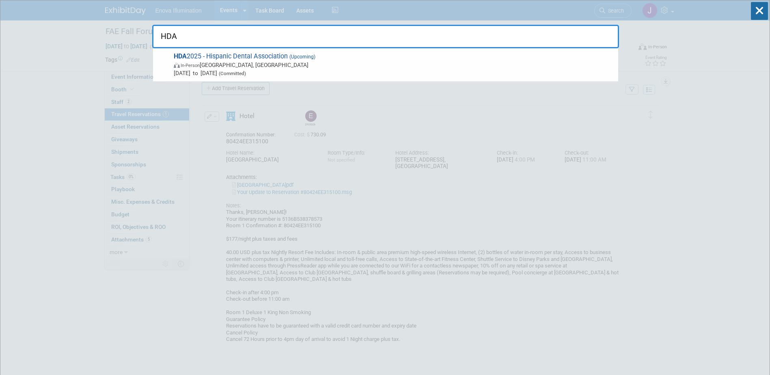
type input "HDA"
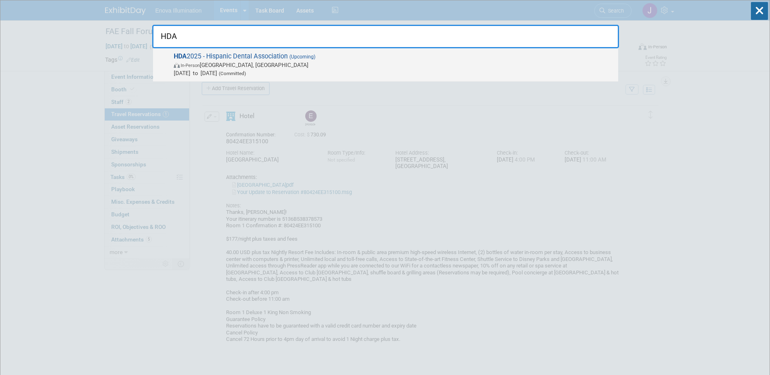
click at [223, 58] on span "HDA 2025 - Hispanic Dental Association (Upcoming) In-Person Fort Lauderdale, FL…" at bounding box center [392, 64] width 443 height 25
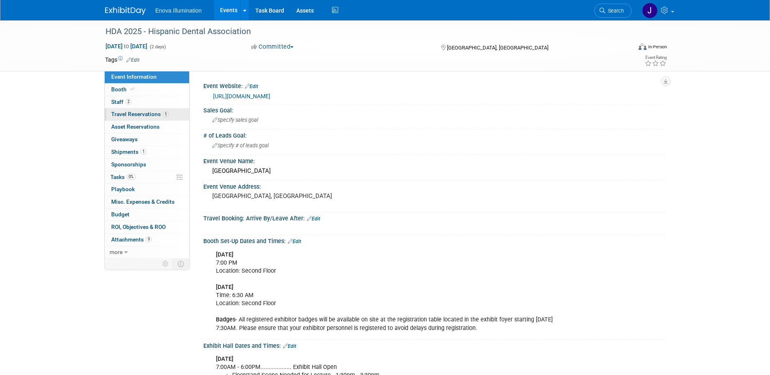
click at [140, 112] on span "Travel Reservations 1" at bounding box center [140, 114] width 58 height 6
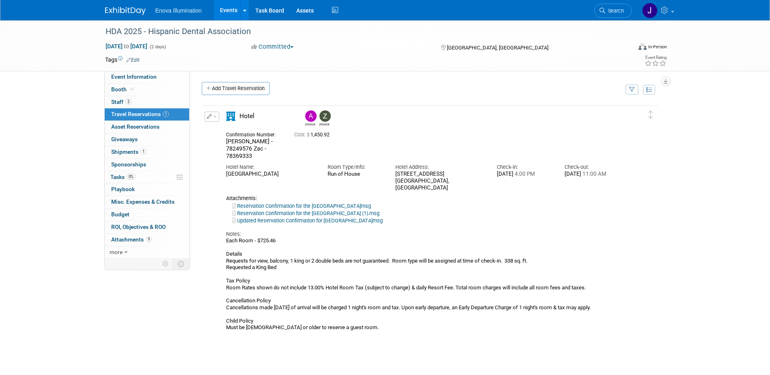
click at [111, 12] on img at bounding box center [125, 11] width 41 height 8
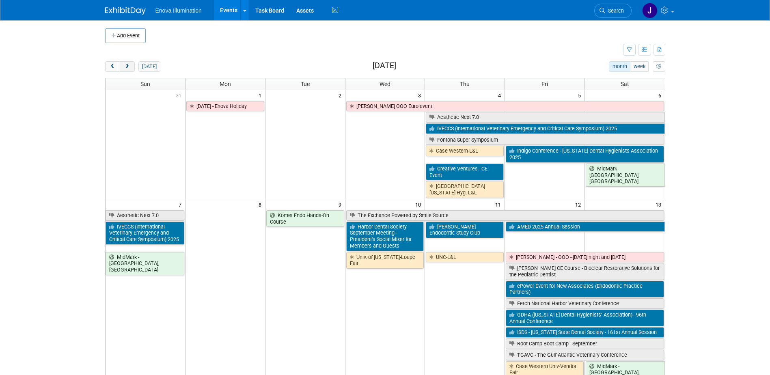
click at [125, 67] on span "next" at bounding box center [127, 66] width 6 height 5
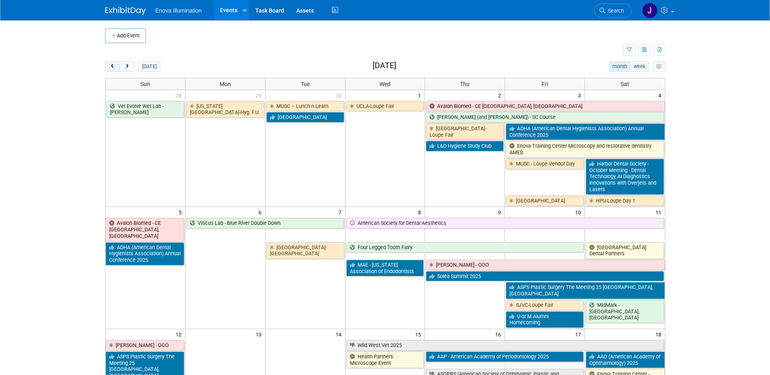
click at [119, 65] on button "prev" at bounding box center [112, 66] width 15 height 11
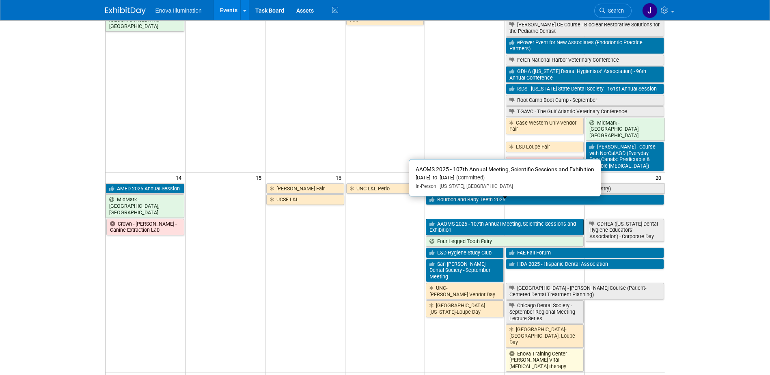
scroll to position [203, 0]
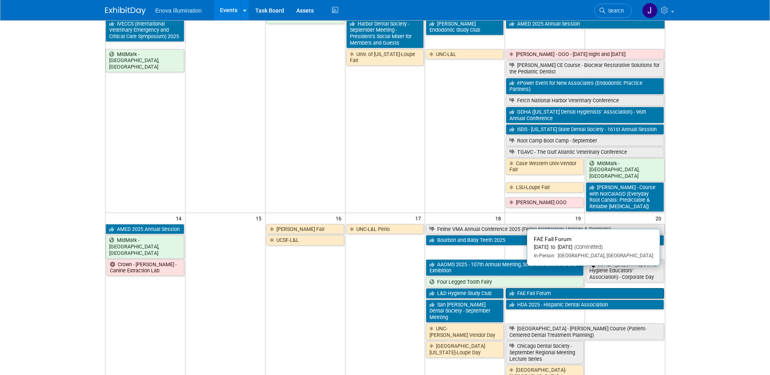
click at [522, 288] on link "FAE Fall Forum" at bounding box center [585, 293] width 158 height 11
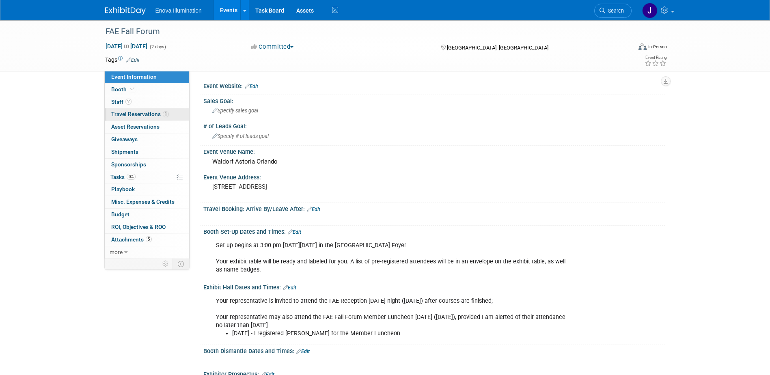
click at [140, 113] on span "Travel Reservations 1" at bounding box center [140, 114] width 58 height 6
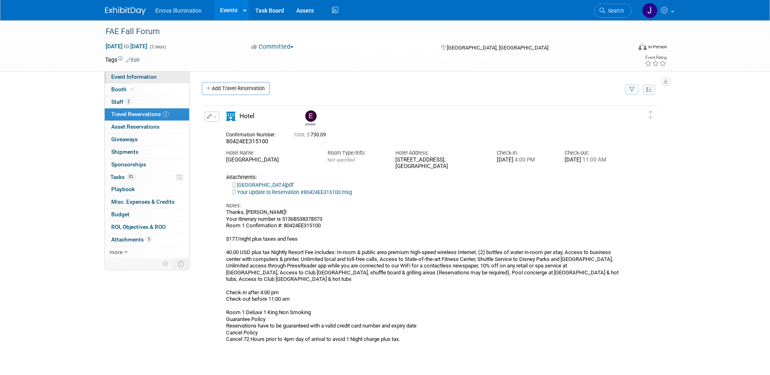
click at [162, 73] on link "Event Information" at bounding box center [147, 77] width 84 height 12
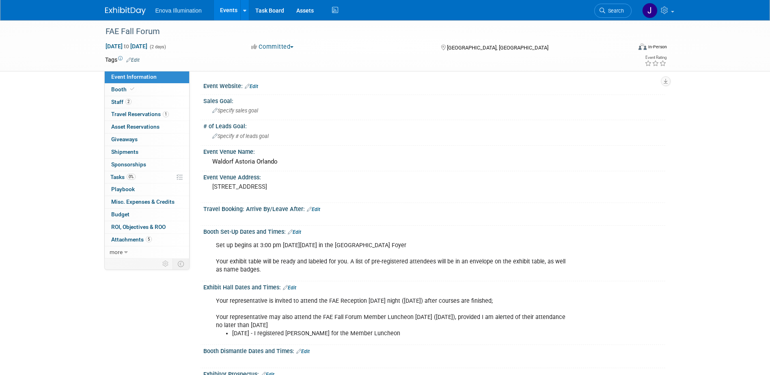
drag, startPoint x: 608, startPoint y: 10, endPoint x: 602, endPoint y: 12, distance: 6.4
click at [608, 10] on span "Search" at bounding box center [614, 11] width 19 height 6
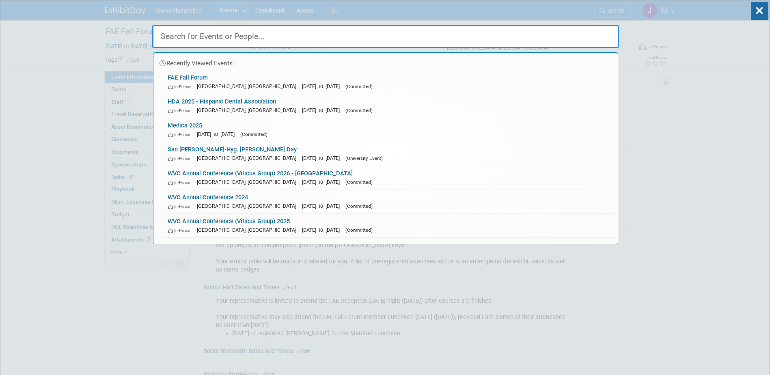
click at [481, 38] on input "text" at bounding box center [385, 37] width 467 height 24
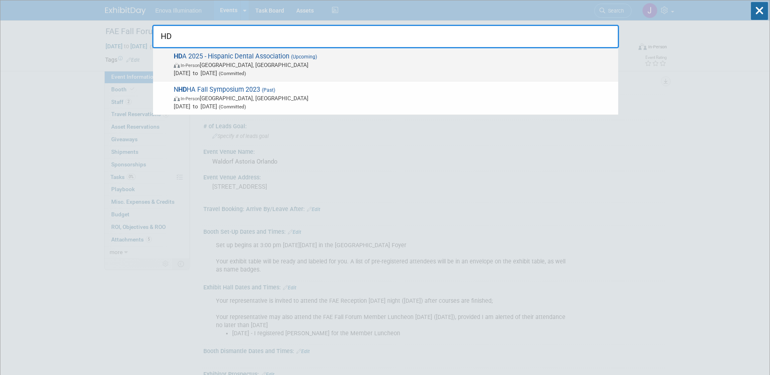
type input "HD"
click at [231, 60] on span "HD A 2025 - Hispanic Dental Association (Upcoming) In-Person Fort Lauderdale, F…" at bounding box center [392, 64] width 443 height 25
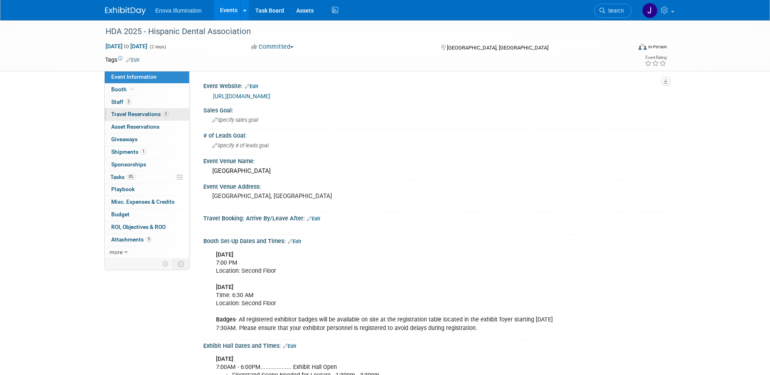
click at [142, 110] on link "1 Travel Reservations 1" at bounding box center [147, 114] width 84 height 12
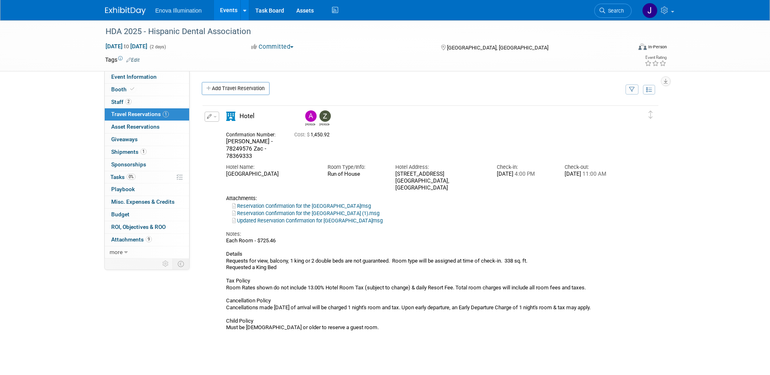
drag, startPoint x: 275, startPoint y: 173, endPoint x: 220, endPoint y: 170, distance: 54.9
click at [220, 170] on div "Hotel Name: Fort Lauderdale Marriott Harbor Beach Resort & Spa" at bounding box center [270, 168] width 101 height 18
drag, startPoint x: 220, startPoint y: 170, endPoint x: 241, endPoint y: 173, distance: 21.6
copy div "[GEOGRAPHIC_DATA]"
click at [138, 79] on span "Event Information" at bounding box center [133, 76] width 45 height 6
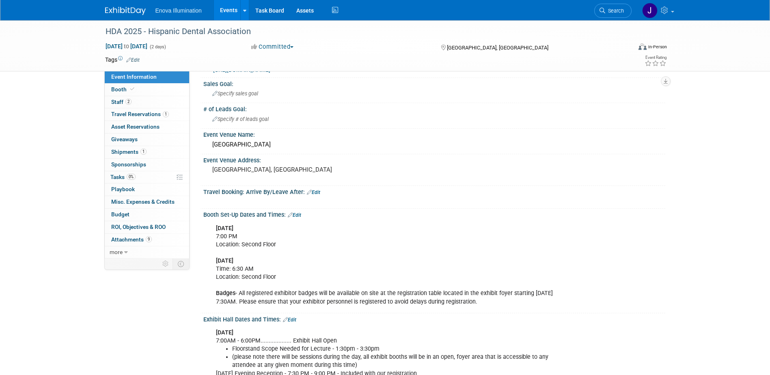
scroll to position [81, 0]
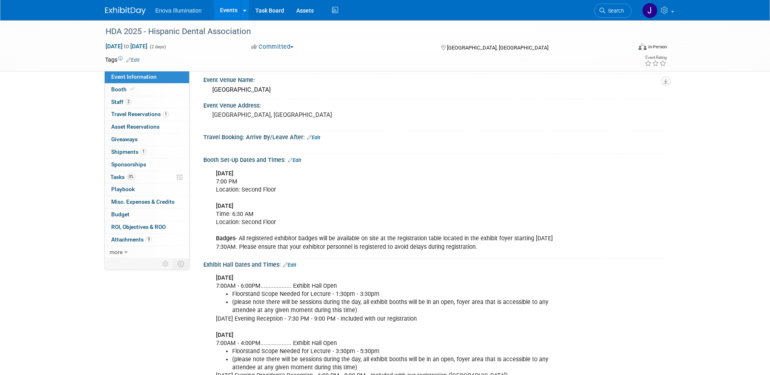
click at [289, 195] on div "Thursday Sept. 18 7:00 PM Location: Second Floor Friday, September 19 Time: 6:3…" at bounding box center [393, 211] width 366 height 90
drag, startPoint x: 216, startPoint y: 171, endPoint x: 273, endPoint y: 186, distance: 59.2
click at [273, 186] on div "Thursday Sept. 18 7:00 PM Location: Second Floor Friday, September 19 Time: 6:3…" at bounding box center [393, 211] width 366 height 90
click at [622, 6] on link "Search" at bounding box center [612, 11] width 37 height 14
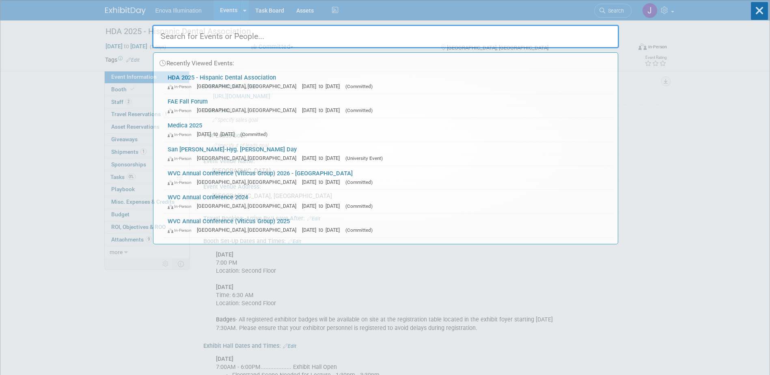
click at [476, 42] on input "text" at bounding box center [385, 37] width 467 height 24
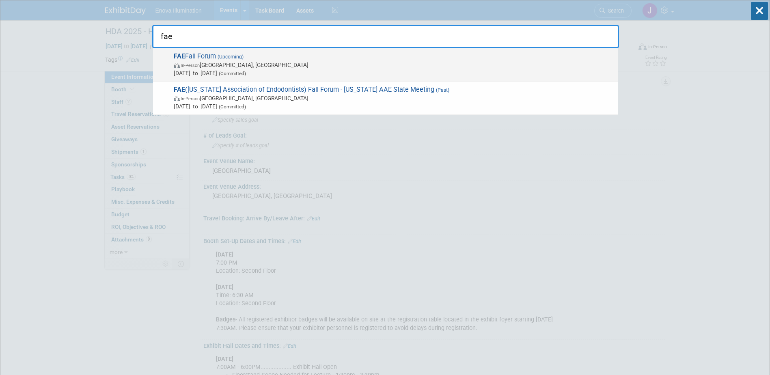
type input "fae"
click at [211, 62] on span "In-Person Orlando, FL" at bounding box center [394, 65] width 440 height 8
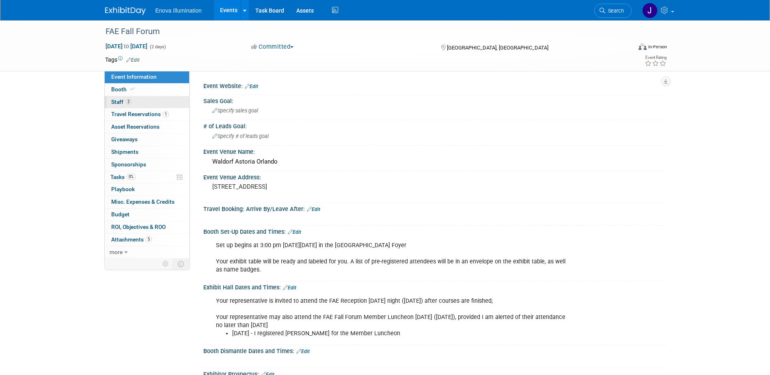
click at [135, 102] on link "2 Staff 2" at bounding box center [147, 102] width 84 height 12
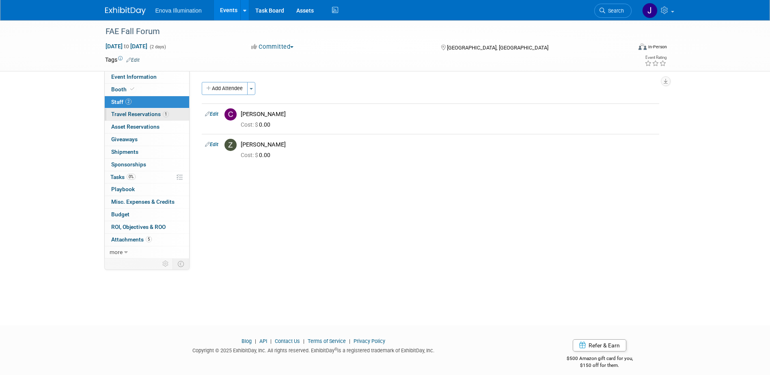
click at [140, 114] on span "Travel Reservations 1" at bounding box center [140, 114] width 58 height 6
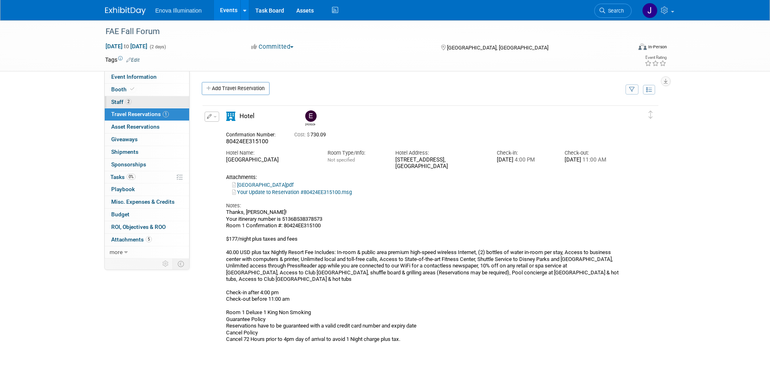
click at [152, 98] on link "2 Staff 2" at bounding box center [147, 102] width 84 height 12
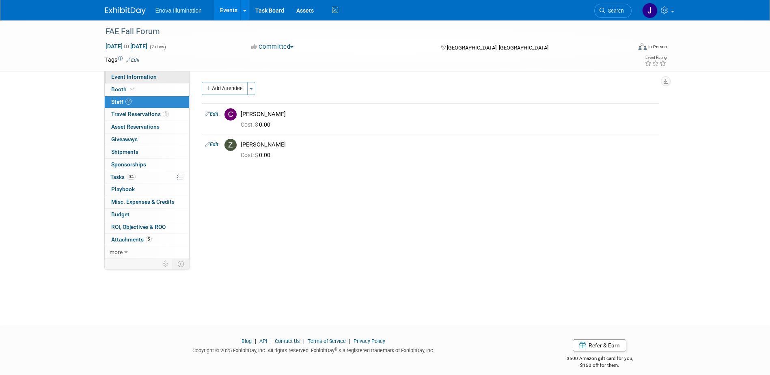
click at [157, 77] on link "Event Information" at bounding box center [147, 77] width 84 height 12
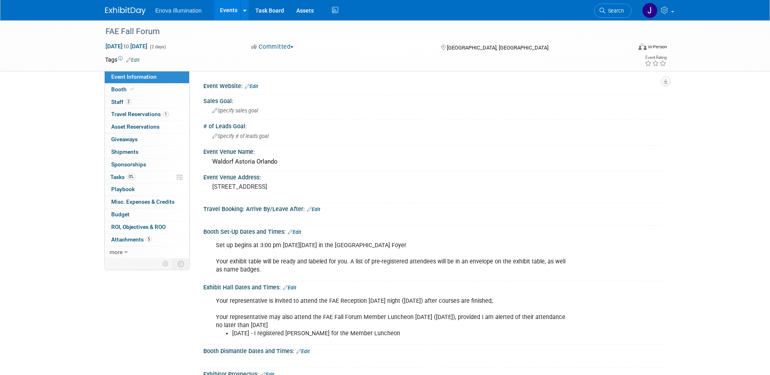
click at [255, 84] on link "Edit" at bounding box center [251, 87] width 13 height 6
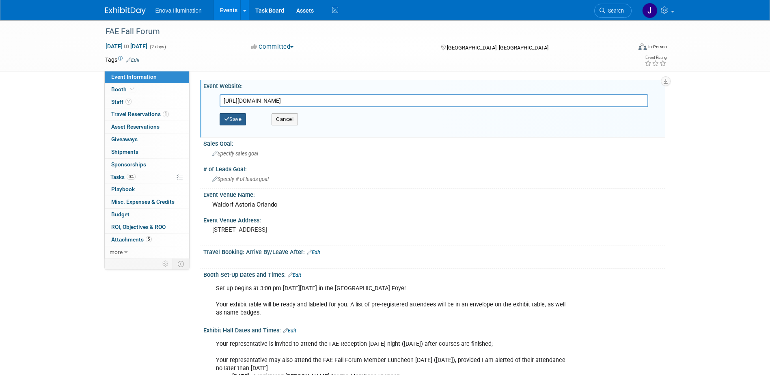
type input "http://www.flendo.org/meetings.php"
click at [232, 115] on button "Save" at bounding box center [233, 119] width 27 height 12
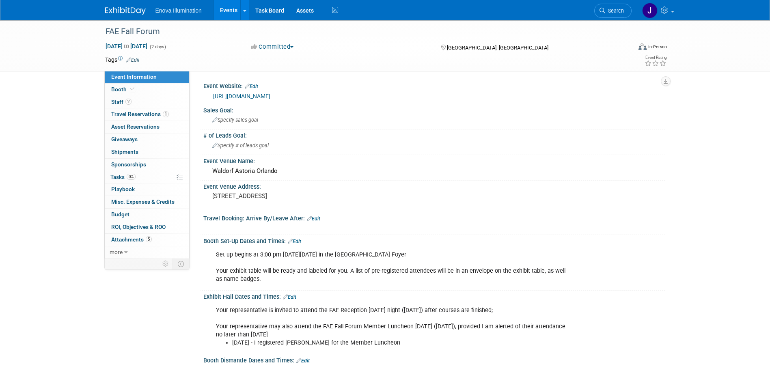
click at [293, 297] on link "Edit" at bounding box center [289, 297] width 13 height 6
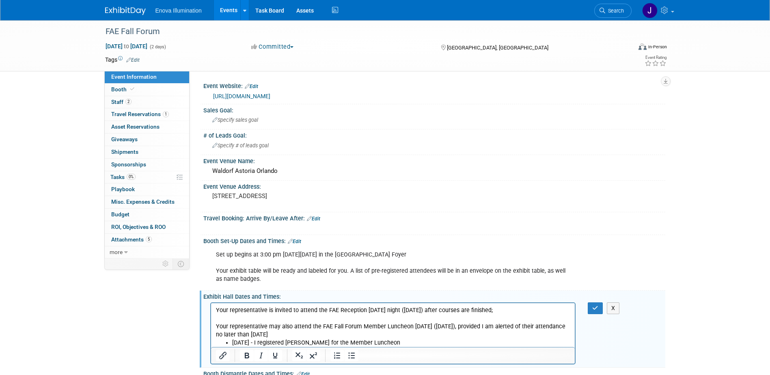
click at [215, 309] on p "Your representative is invited to attend the FAE Reception Friday night (Septem…" at bounding box center [392, 322] width 355 height 32
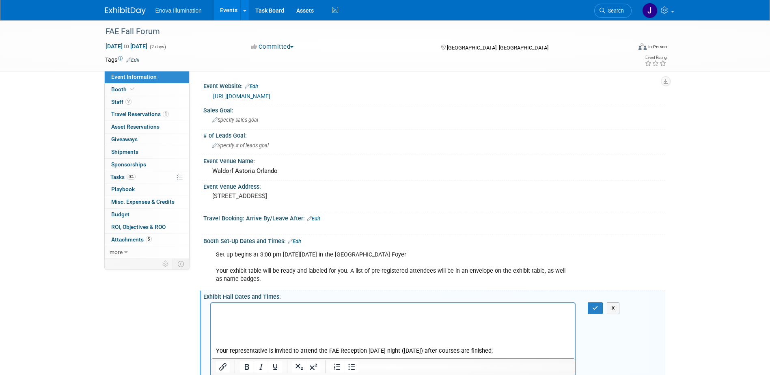
click at [215, 309] on p "Rich Text Area. Press ALT-0 for help." at bounding box center [392, 310] width 355 height 8
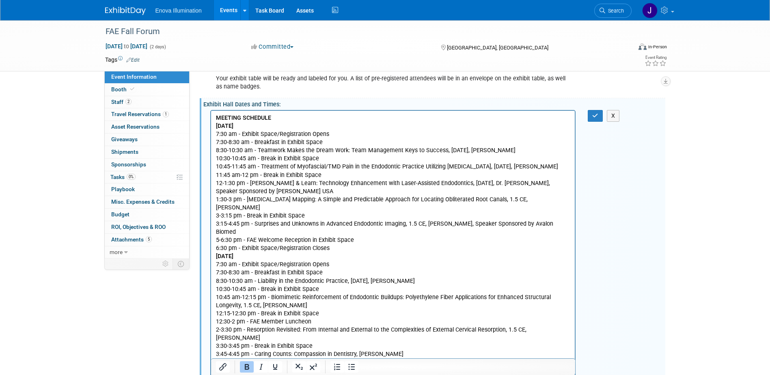
scroll to position [152, 0]
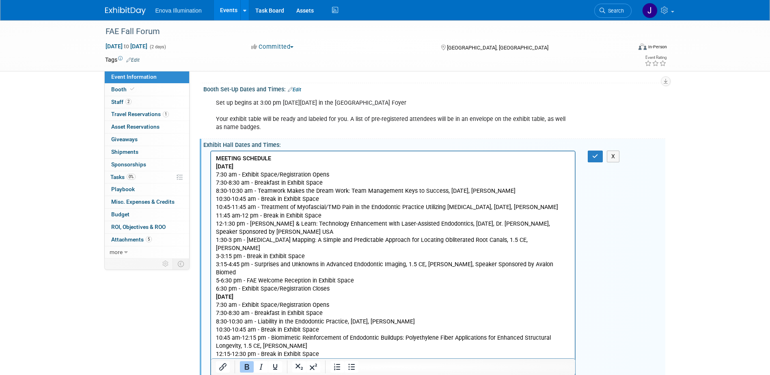
click at [339, 280] on p "MEETING SCHEDULE Friday, September 27, 2024 7:30 am - Exhibit Space/Registratio…" at bounding box center [392, 280] width 355 height 252
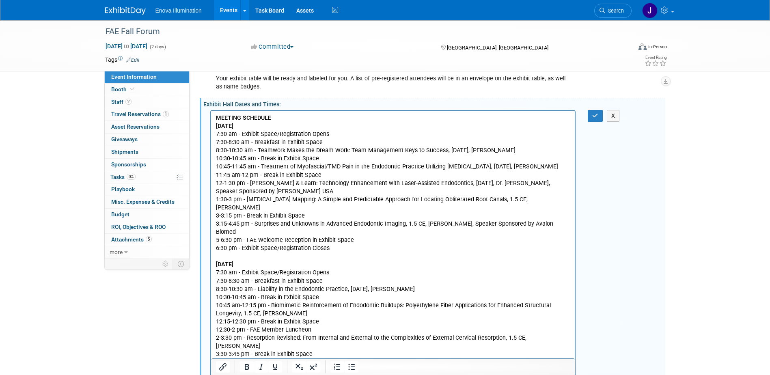
scroll to position [233, 0]
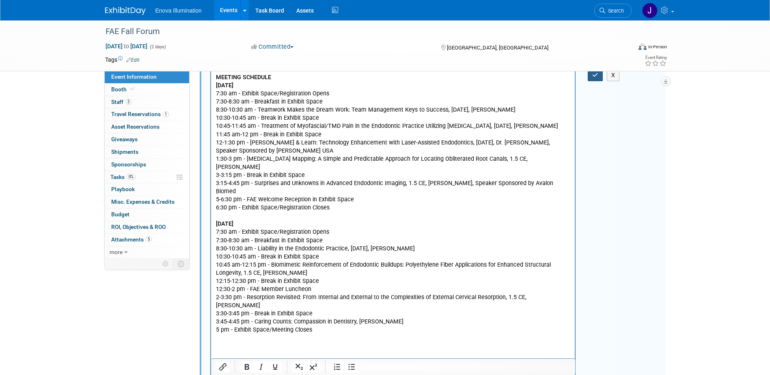
click at [595, 74] on icon "button" at bounding box center [595, 75] width 6 height 6
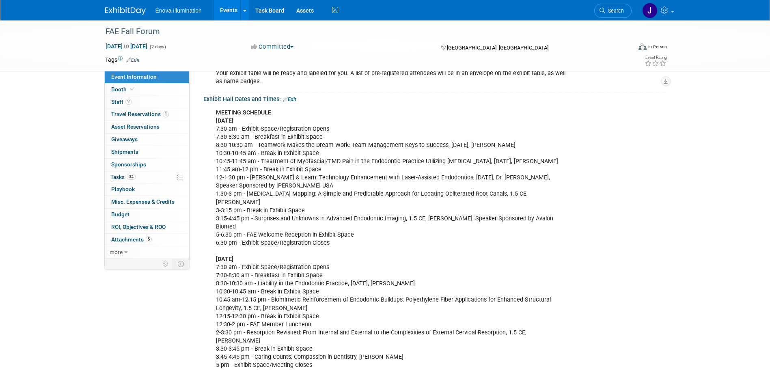
scroll to position [274, 0]
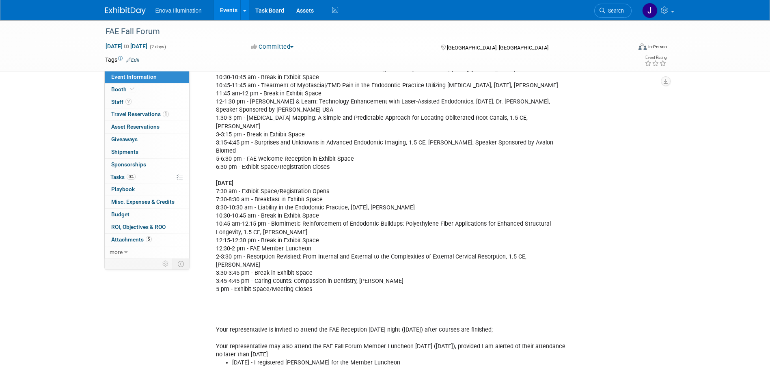
click at [358, 150] on div "MEETING SCHEDULE Friday, September 27, 2024 7:30 am - Exhibit Space/Registratio…" at bounding box center [393, 200] width 366 height 342
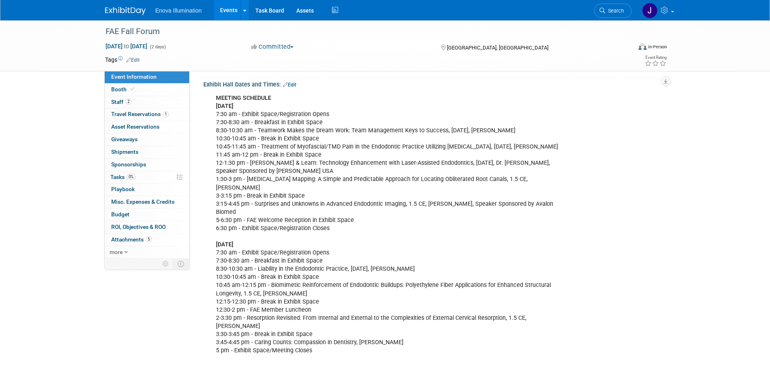
scroll to position [192, 0]
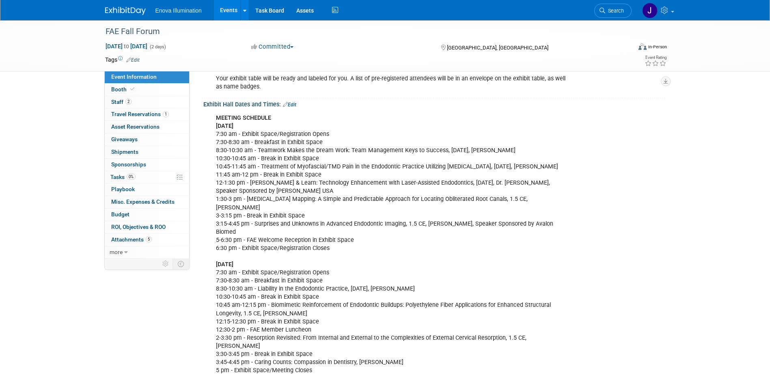
click at [292, 103] on link "Edit" at bounding box center [289, 105] width 13 height 6
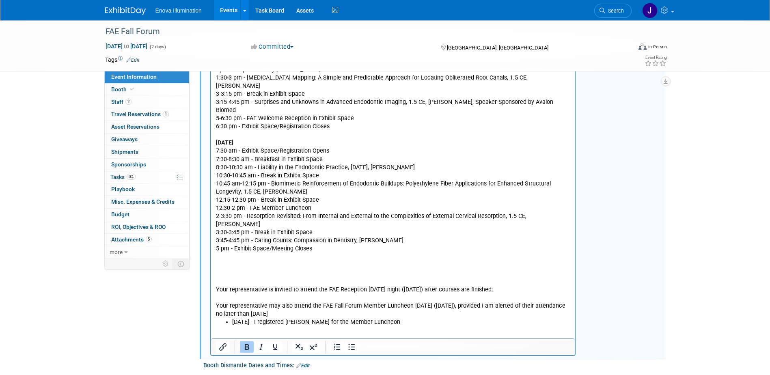
scroll to position [274, 0]
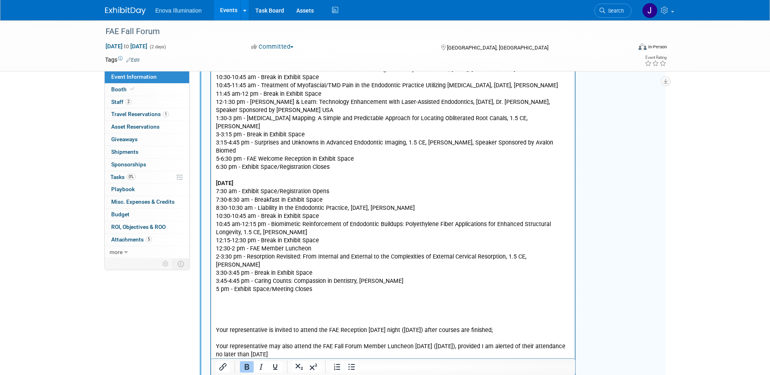
click at [361, 151] on p "MEETING SCHEDULE Friday, September 27, 2024 7:30 am - Exhibit Space/Registratio…" at bounding box center [392, 195] width 355 height 326
drag, startPoint x: 424, startPoint y: 324, endPoint x: 420, endPoint y: 350, distance: 26.8
click at [211, 321] on html "MEETING SCHEDULE Friday, September 27, 2024 7:30 am - Exhibit Space/Registratio…" at bounding box center [393, 197] width 364 height 337
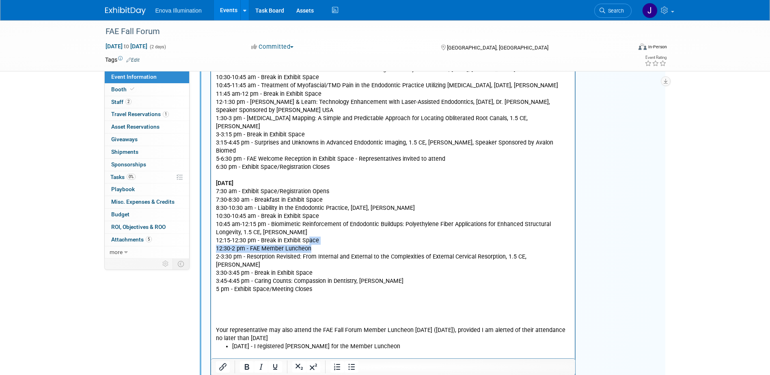
click at [308, 236] on p "MEETING SCHEDULE Friday, September 27, 2024 7:30 am - Exhibit Space/Registratio…" at bounding box center [392, 187] width 355 height 310
click at [312, 239] on p "MEETING SCHEDULE Friday, September 27, 2024 7:30 am - Exhibit Space/Registratio…" at bounding box center [392, 187] width 355 height 310
drag, startPoint x: 390, startPoint y: 241, endPoint x: 217, endPoint y: 237, distance: 173.3
click at [217, 237] on p "MEETING SCHEDULE Friday, September 27, 2024 7:30 am - Exhibit Space/Registratio…" at bounding box center [392, 187] width 355 height 310
click at [246, 366] on icon "Bold" at bounding box center [247, 367] width 4 height 6
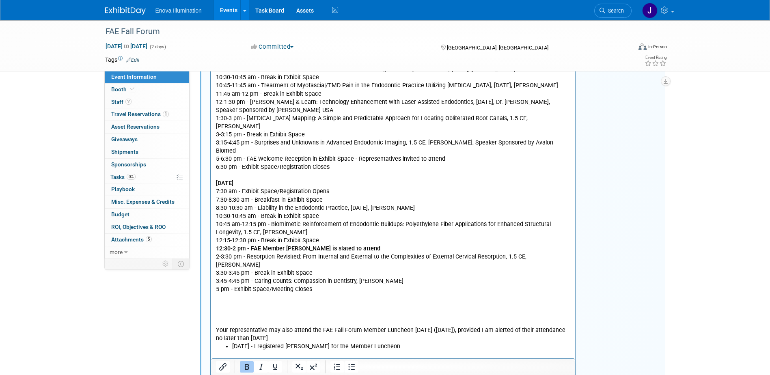
click at [263, 321] on p "MEETING SCHEDULE Friday, September 27, 2024 7:30 am - Exhibit Space/Registratio…" at bounding box center [392, 187] width 355 height 310
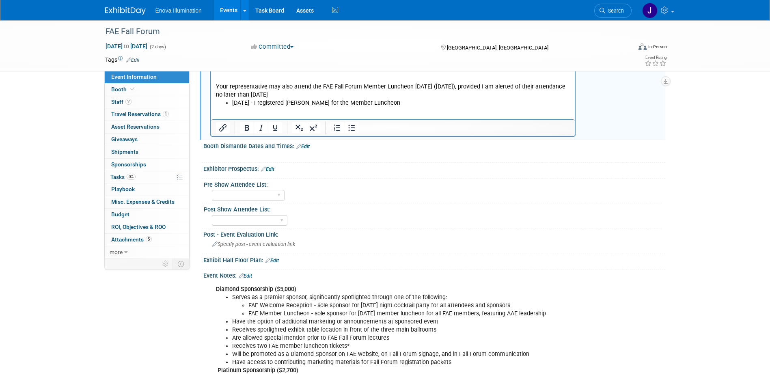
scroll to position [233, 0]
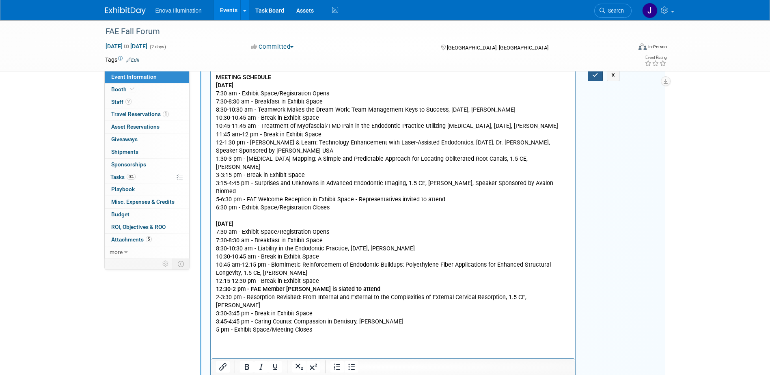
click at [593, 79] on button "button" at bounding box center [595, 75] width 15 height 12
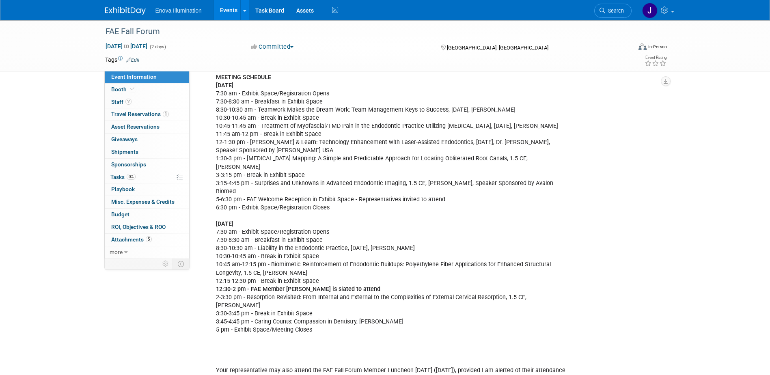
scroll to position [192, 0]
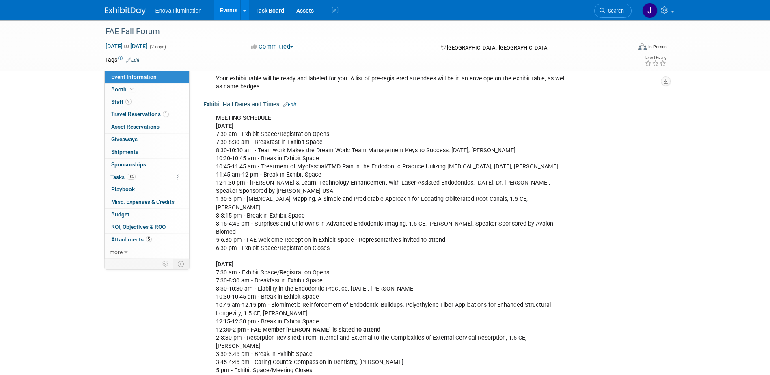
click at [294, 102] on link "Edit" at bounding box center [289, 105] width 13 height 6
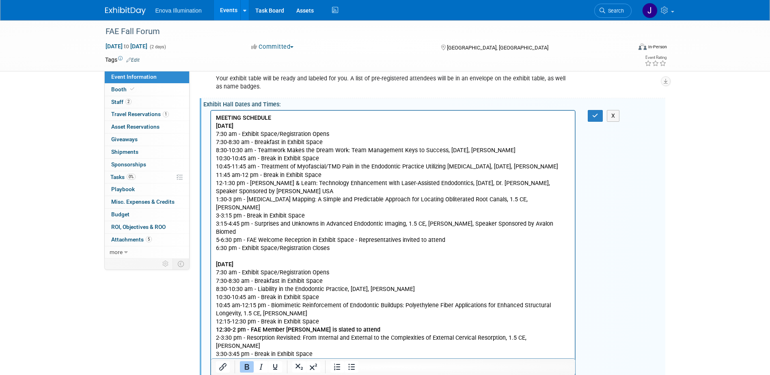
scroll to position [0, 0]
click at [233, 127] on b "Friday, September 27, 2024" at bounding box center [223, 125] width 17 height 7
click at [593, 119] on button "button" at bounding box center [595, 116] width 15 height 12
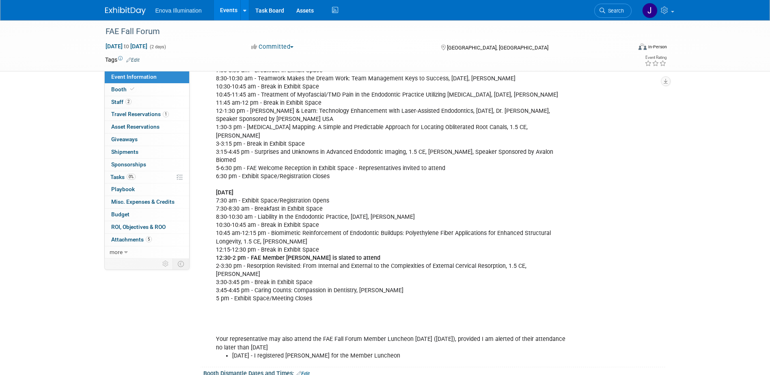
scroll to position [71, 0]
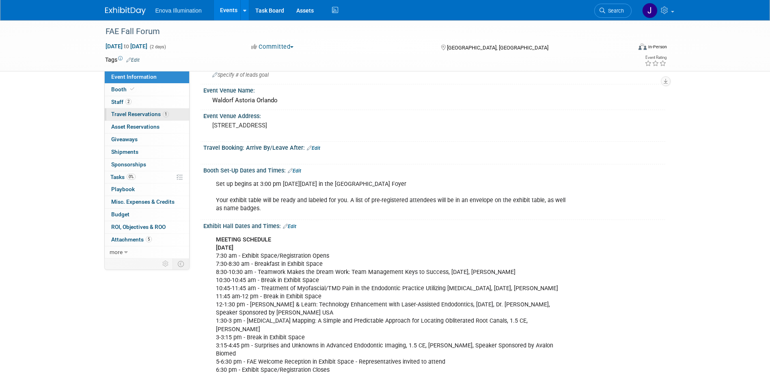
click at [140, 111] on span "Travel Reservations 1" at bounding box center [140, 114] width 58 height 6
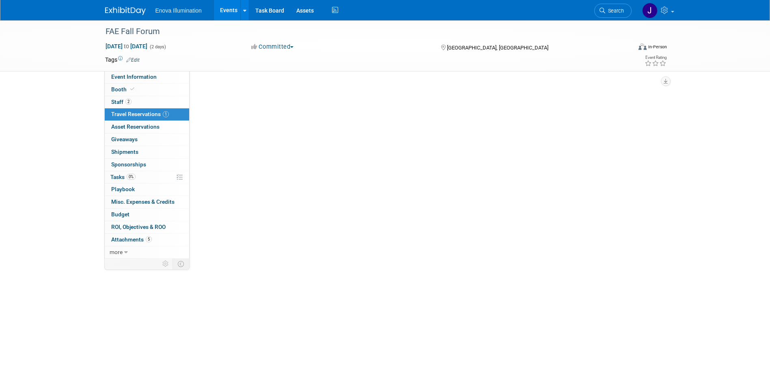
scroll to position [0, 0]
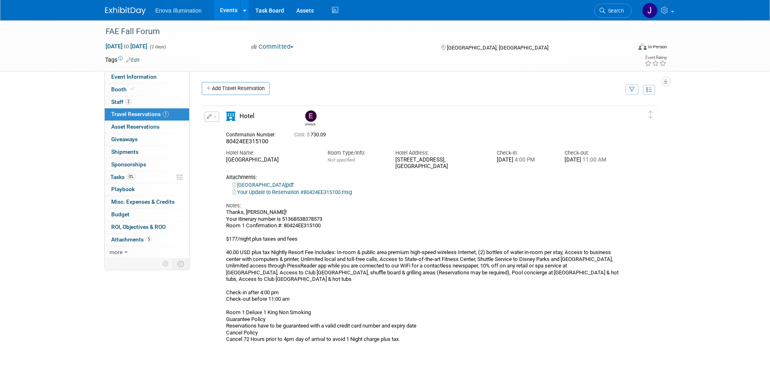
click at [215, 117] on span "button" at bounding box center [214, 117] width 3 height 2
click at [224, 133] on button "Edit Reservation" at bounding box center [239, 131] width 69 height 12
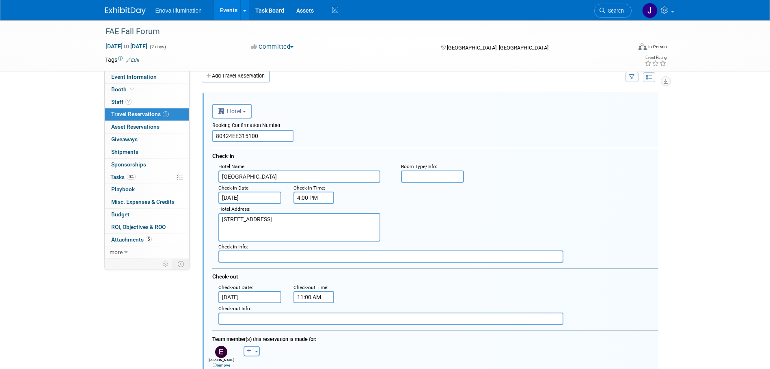
scroll to position [14, 0]
click at [246, 234] on textarea "14651 Chelonia Pkwy, Orlando, FL 32821" at bounding box center [299, 225] width 162 height 28
click at [274, 226] on textarea "14651 Chelonia Pkwy, Orlando, FL 32821" at bounding box center [299, 225] width 162 height 28
paste textarea "MEETING SCHEDULE Friday, September 27, 2024 7:30 am - Exhibit Space/Registratio…"
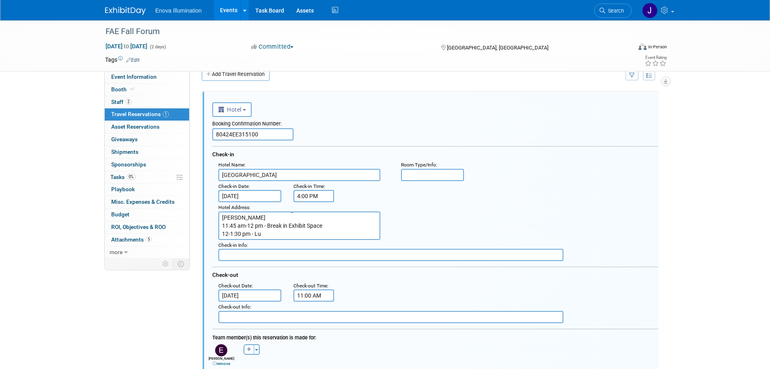
drag, startPoint x: 222, startPoint y: 232, endPoint x: 288, endPoint y: 252, distance: 69.2
click at [288, 252] on div "Hotel Name : Wyndham Grand Orlando Resort Bonnet Creek : Room Type/Info : : Che…" at bounding box center [435, 209] width 446 height 101
paste textarea "407) 390 2300"
click at [222, 234] on textarea "14651 Chelonia Pkwy, Orlando, FL 32821" at bounding box center [299, 225] width 162 height 28
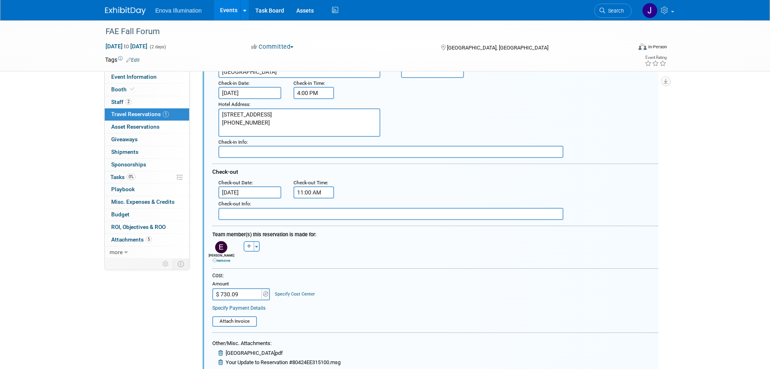
scroll to position [122, 0]
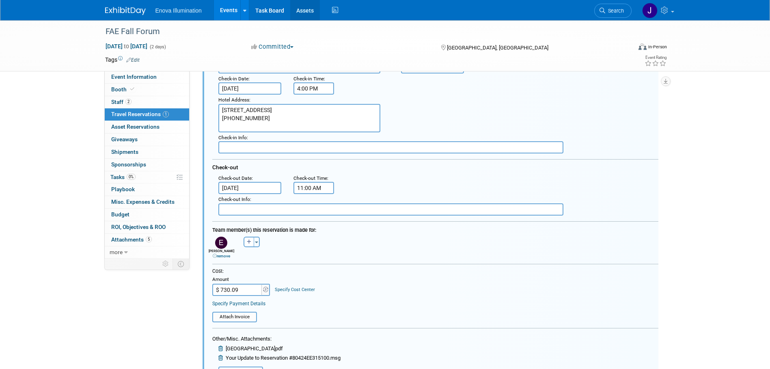
type textarea "14651 Chelonia Pkwy, Orlando, FL 32821 (407) 390 2300"
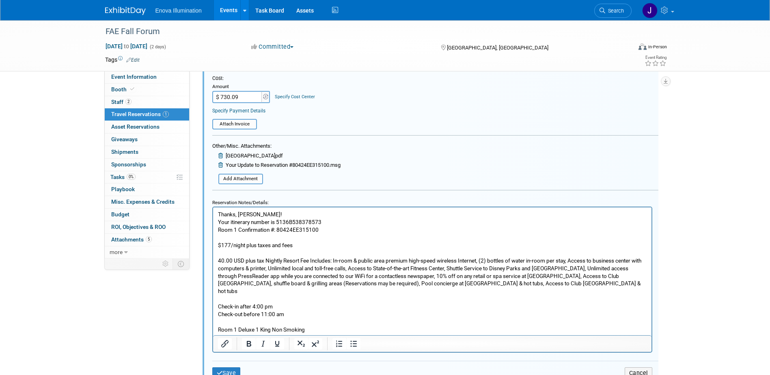
scroll to position [325, 0]
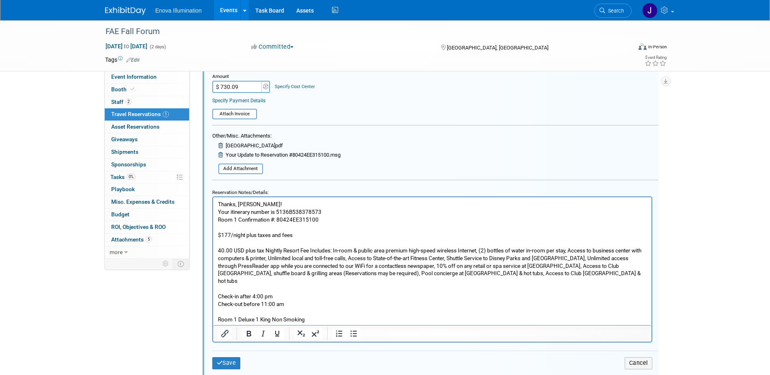
click at [263, 223] on p "Thanks, Zac! Your itinerary number is 5136B538378573 Room 1 Confirmation #: 804…" at bounding box center [432, 277] width 429 height 154
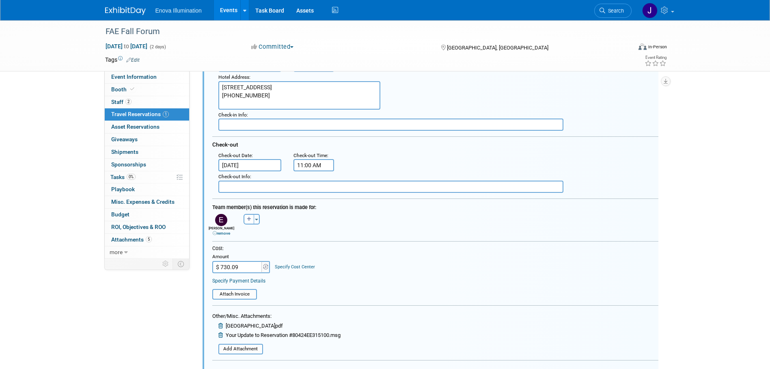
scroll to position [162, 0]
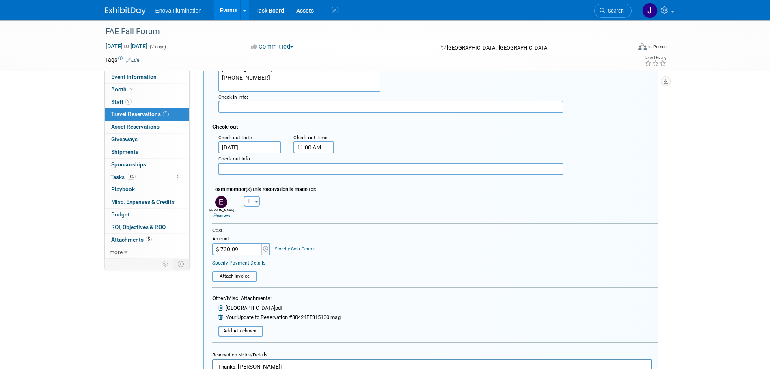
click at [226, 216] on link "remove" at bounding box center [221, 215] width 17 height 4
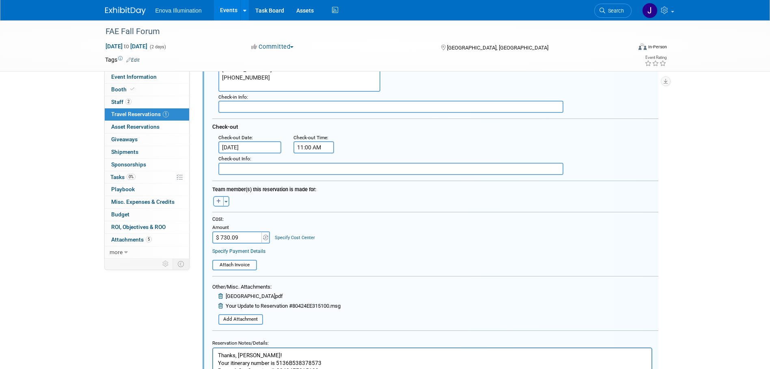
click at [222, 202] on button "button" at bounding box center [218, 201] width 11 height 11
select select
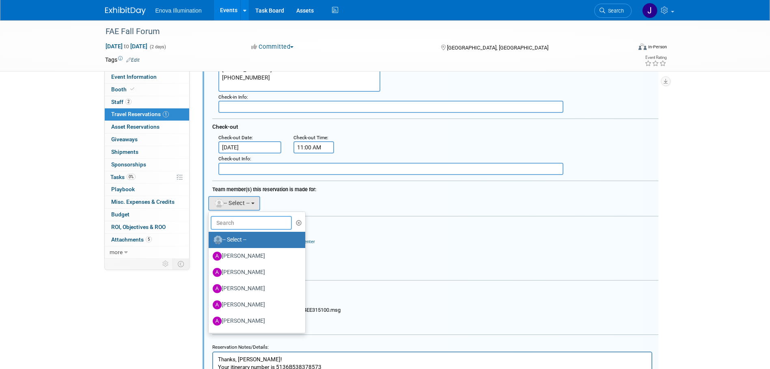
click at [241, 218] on input "text" at bounding box center [251, 223] width 81 height 14
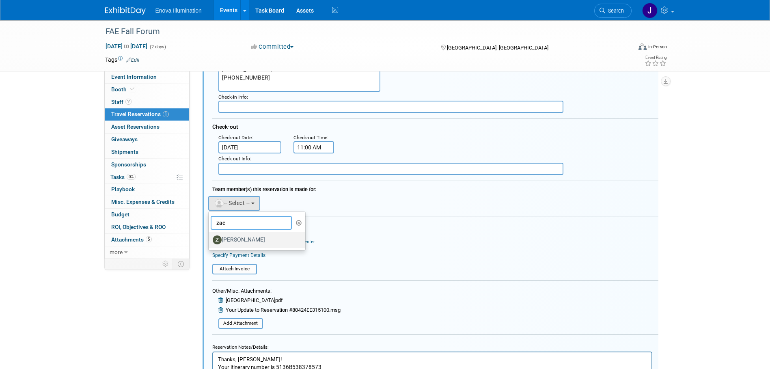
type input "zac"
click at [249, 242] on label "[PERSON_NAME]" at bounding box center [255, 239] width 85 height 13
click at [210, 241] on input "[PERSON_NAME]" at bounding box center [207, 238] width 5 height 5
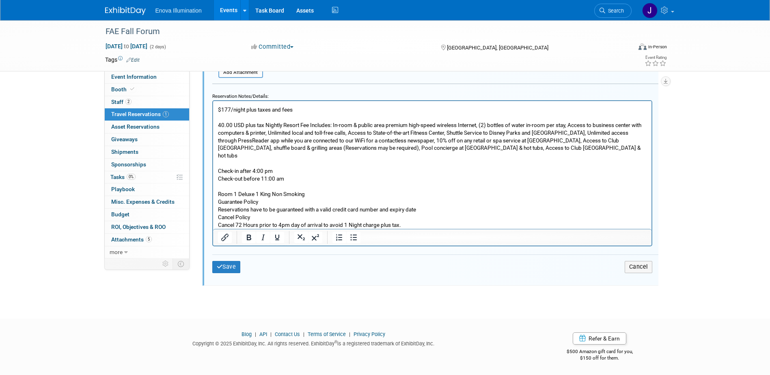
scroll to position [422, 0]
click at [225, 267] on button "Save" at bounding box center [226, 267] width 28 height 12
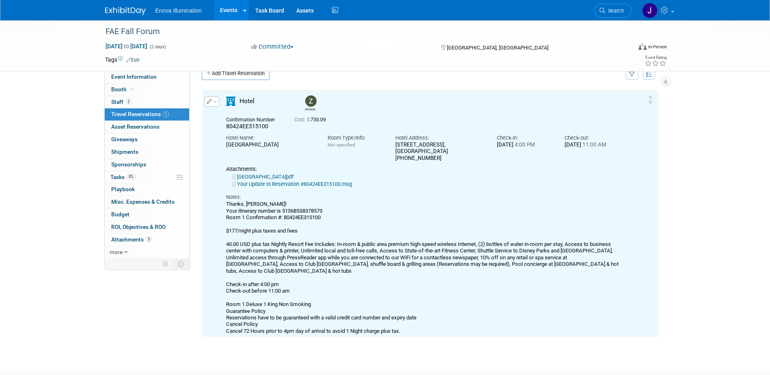
scroll to position [0, 0]
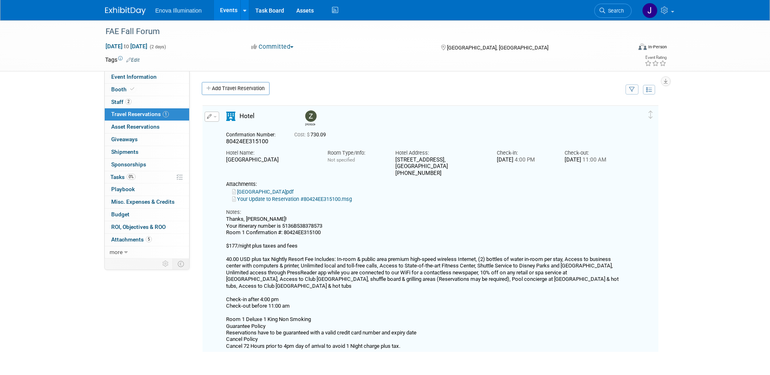
click at [268, 226] on div "Thanks, Zac! Your itinerary number is 5136B538378573 Room 1 Confirmation #: 804…" at bounding box center [423, 283] width 394 height 134
click at [207, 115] on icon "button" at bounding box center [209, 116] width 5 height 5
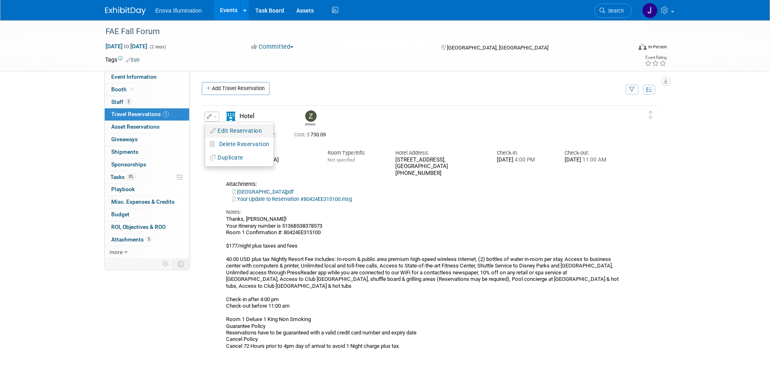
click at [220, 132] on button "Edit Reservation" at bounding box center [239, 131] width 69 height 12
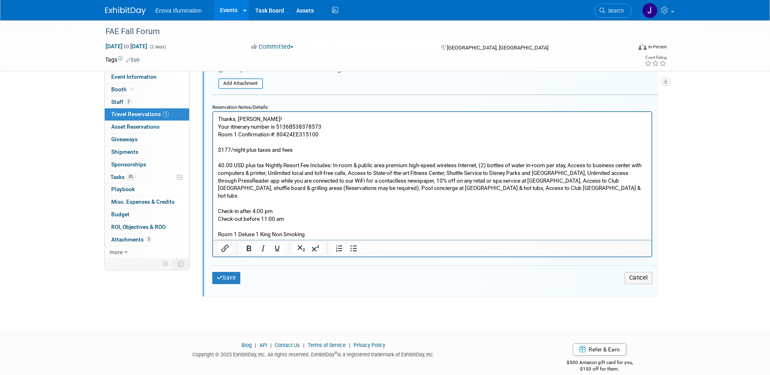
scroll to position [420, 0]
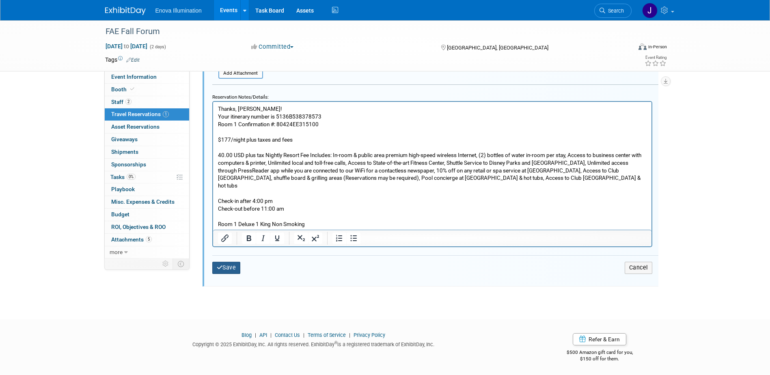
click at [235, 264] on button "Save" at bounding box center [226, 268] width 28 height 12
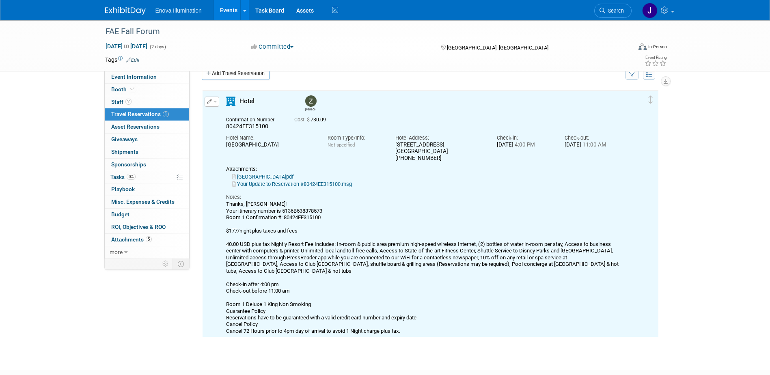
scroll to position [14, 0]
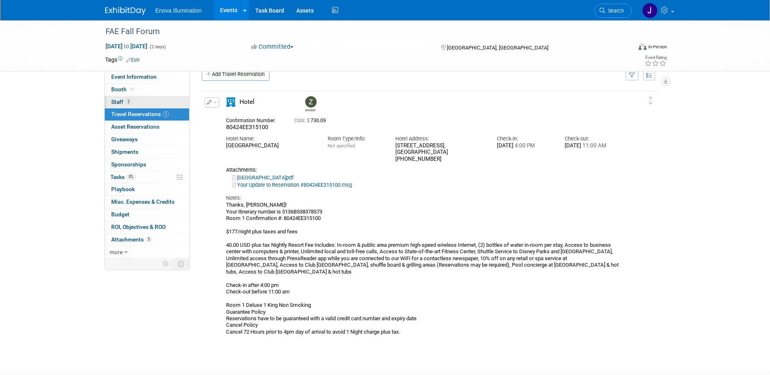
click at [118, 99] on span "Staff 2" at bounding box center [121, 102] width 20 height 6
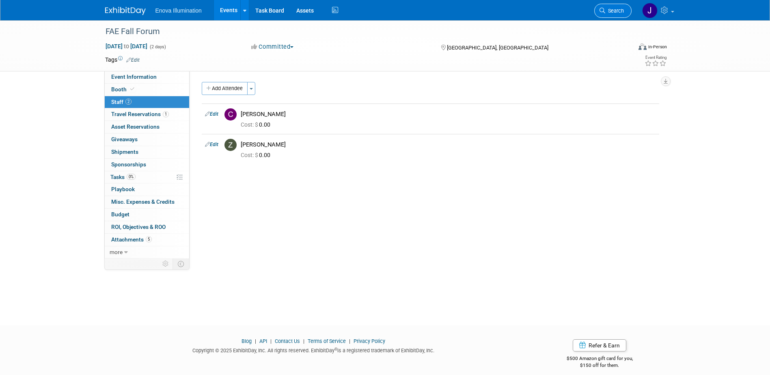
click at [605, 5] on link "Search" at bounding box center [612, 11] width 37 height 14
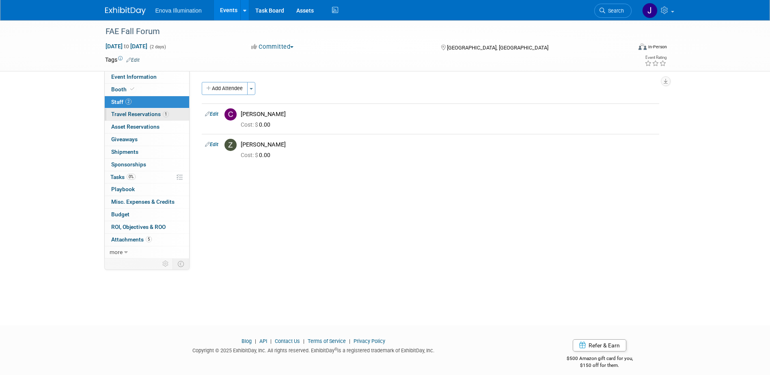
click at [141, 116] on span "Travel Reservations 1" at bounding box center [140, 114] width 58 height 6
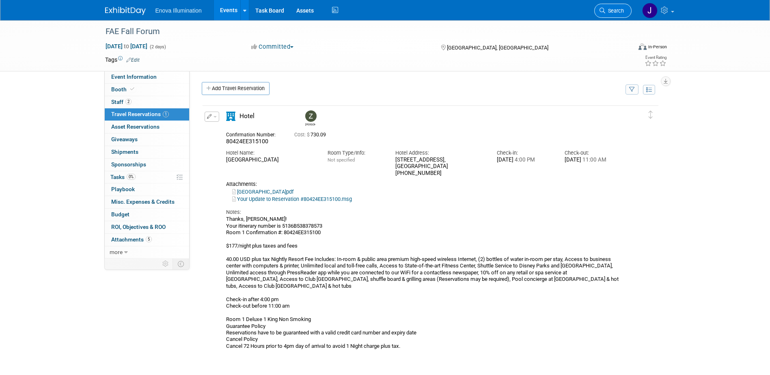
click at [619, 9] on span "Search" at bounding box center [614, 11] width 19 height 6
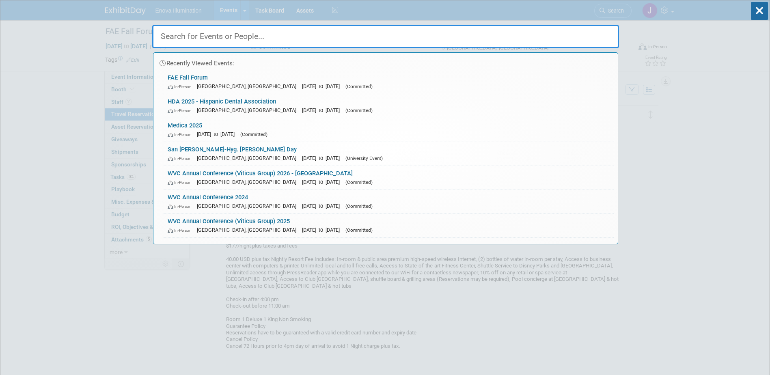
click at [531, 39] on input "text" at bounding box center [385, 37] width 467 height 24
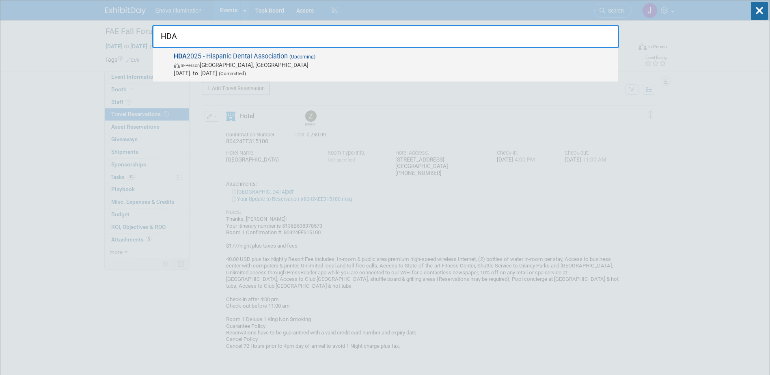
type input "HDA"
click at [226, 65] on span "In-Person Fort Lauderdale, FL" at bounding box center [394, 65] width 440 height 8
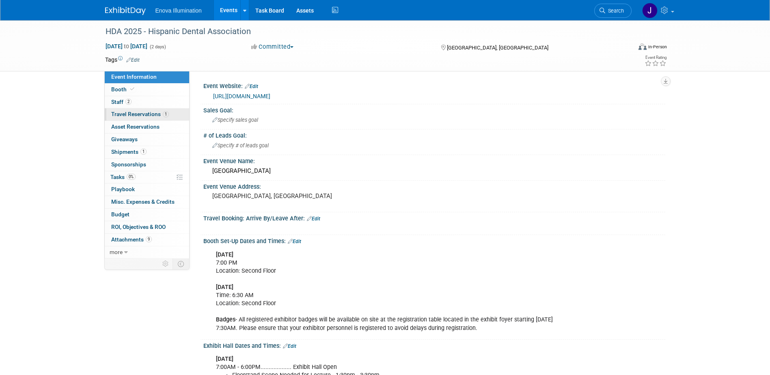
click at [131, 116] on span "Travel Reservations 1" at bounding box center [140, 114] width 58 height 6
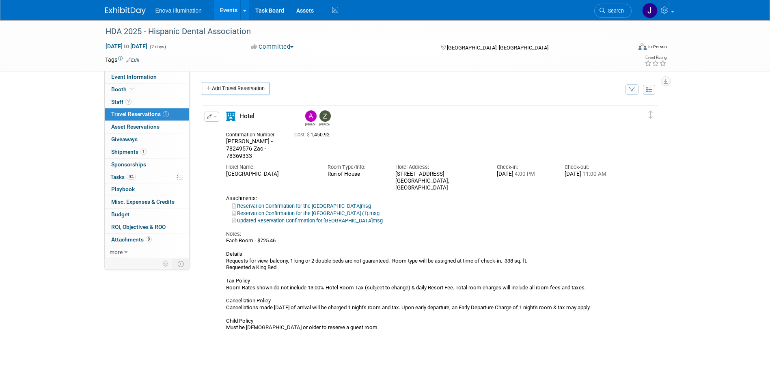
click at [214, 115] on button "button" at bounding box center [212, 117] width 15 height 10
click at [222, 127] on button "Edit Reservation" at bounding box center [239, 131] width 69 height 12
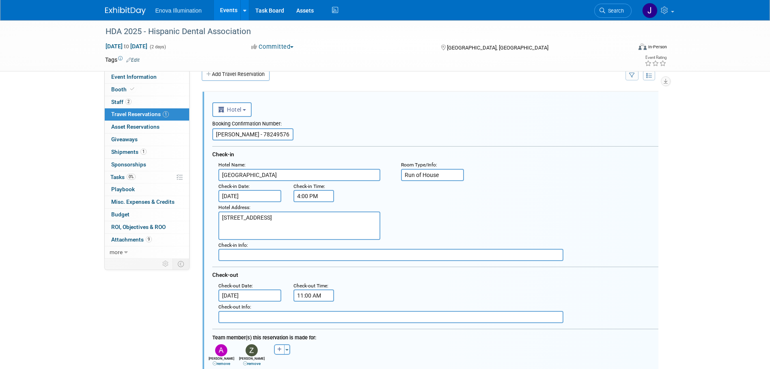
click at [263, 132] on input "[PERSON_NAME] - 78249576 Zac - 78369333" at bounding box center [252, 134] width 81 height 12
type input "[PERSON_NAME] - 78249576 [PERSON_NAME] - 78369333"
click at [291, 116] on div "<i class="fas fa-plane" style="padding: 6px 4px 6px 1px;"></i> Flight <i class=…" at bounding box center [435, 108] width 446 height 17
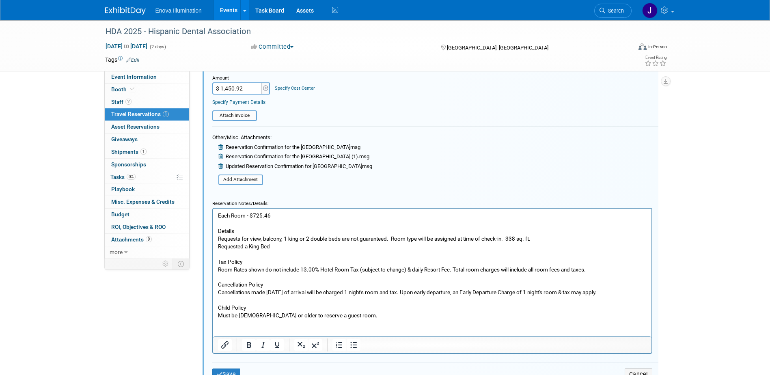
scroll to position [379, 0]
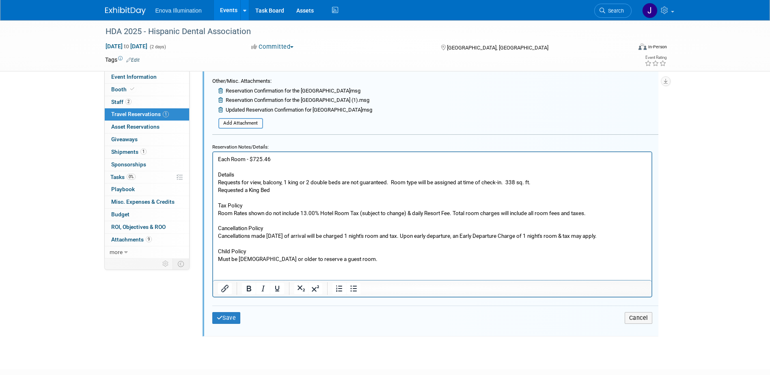
click at [284, 158] on p "Each Room - $725.46 Details Requests for view, balcony, 1 king or 2 double beds…" at bounding box center [432, 209] width 429 height 108
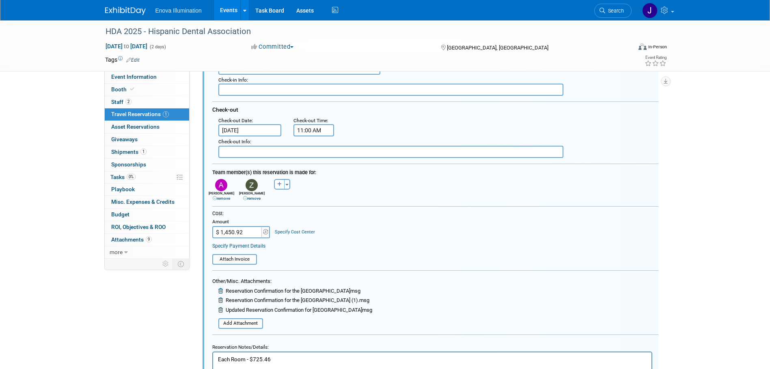
scroll to position [177, 0]
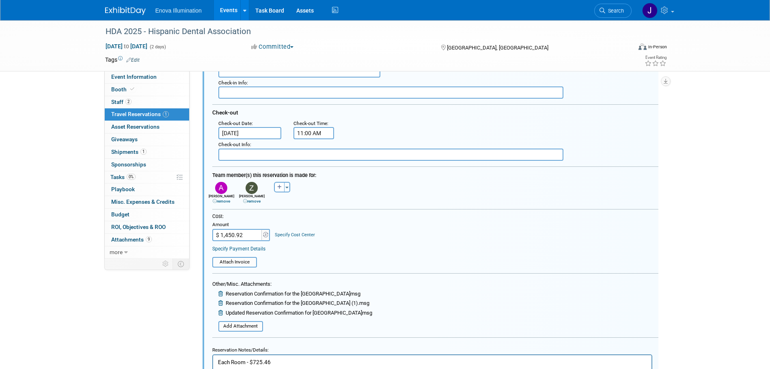
click at [251, 203] on link "remove" at bounding box center [251, 201] width 17 height 4
click at [249, 189] on icon "button" at bounding box center [249, 187] width 4 height 5
select select
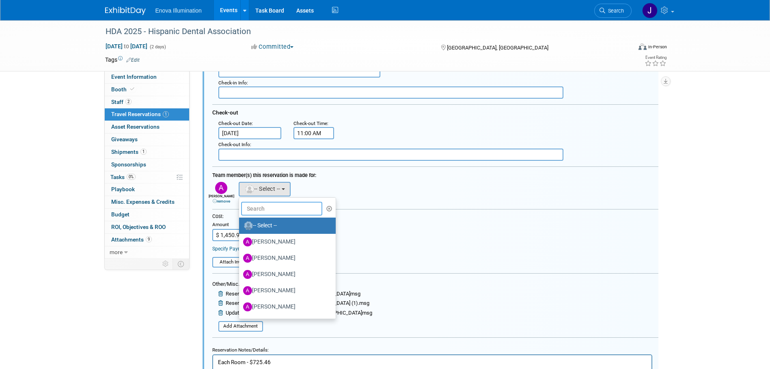
click at [255, 208] on input "text" at bounding box center [281, 209] width 81 height 14
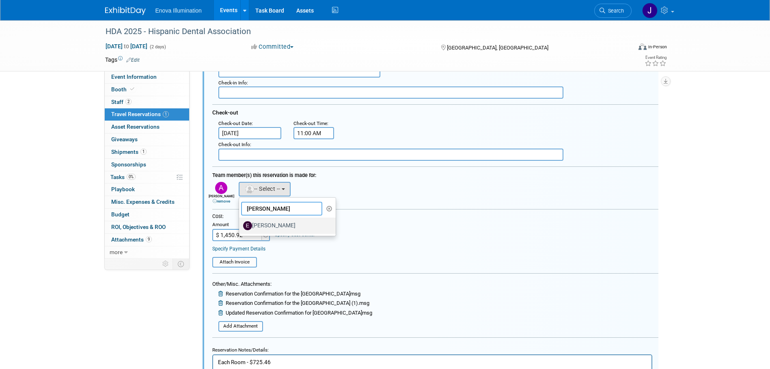
type input "[PERSON_NAME]"
click at [260, 221] on label "[PERSON_NAME]" at bounding box center [285, 225] width 85 height 13
click at [240, 222] on input "[PERSON_NAME]" at bounding box center [237, 224] width 5 height 5
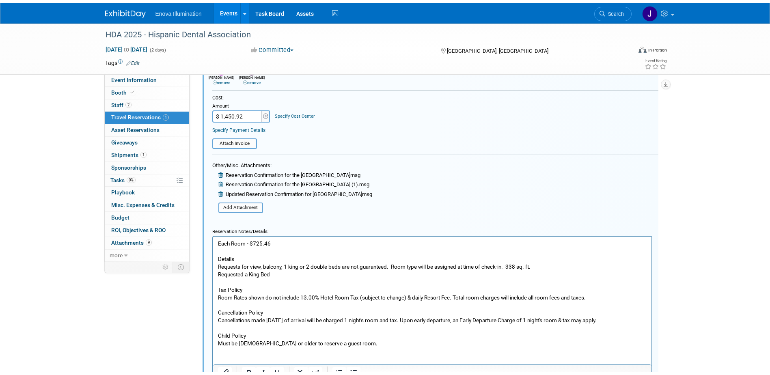
scroll to position [339, 0]
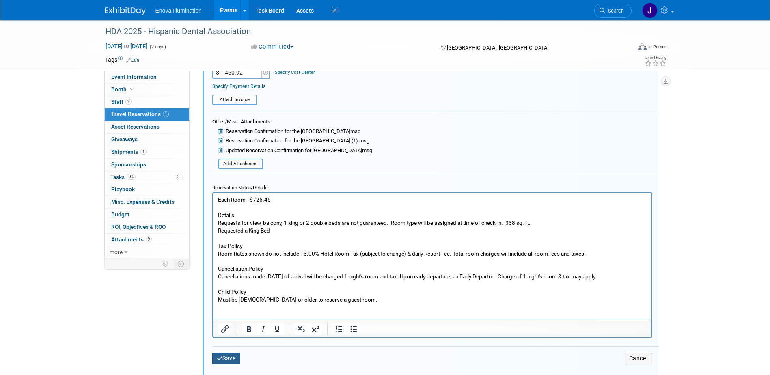
drag, startPoint x: 230, startPoint y: 355, endPoint x: 243, endPoint y: 337, distance: 22.6
click at [230, 355] on button "Save" at bounding box center [226, 359] width 28 height 12
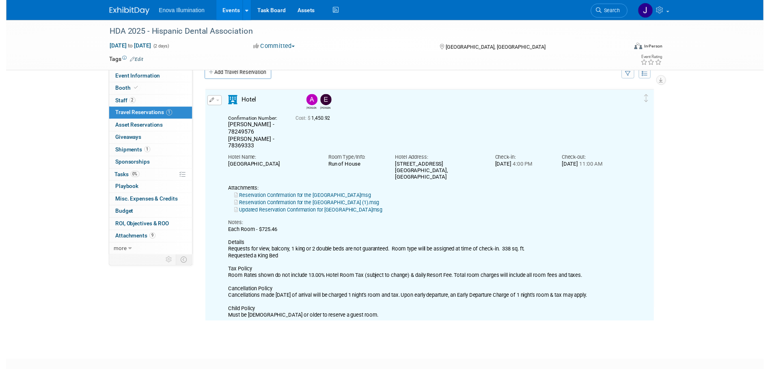
scroll to position [14, 0]
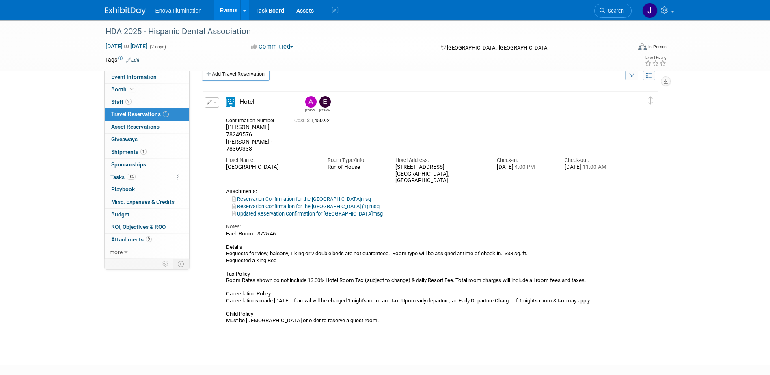
click at [215, 100] on button "button" at bounding box center [212, 102] width 15 height 10
click at [225, 114] on button "Edit Reservation" at bounding box center [239, 117] width 69 height 12
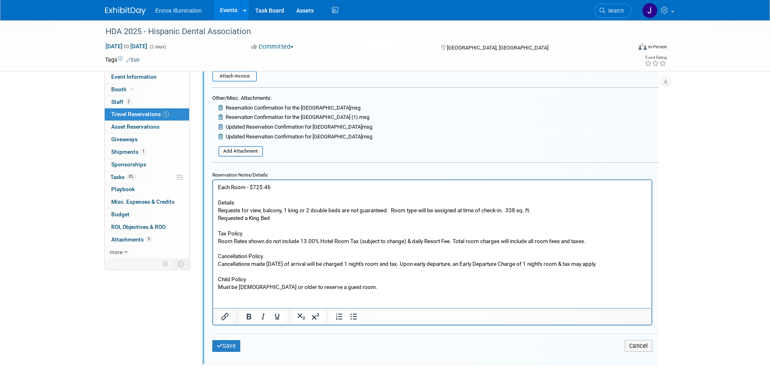
scroll to position [420, 0]
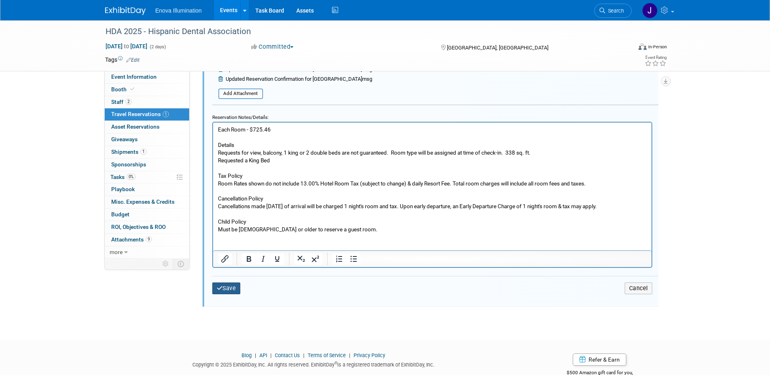
click at [234, 291] on button "Save" at bounding box center [226, 288] width 28 height 12
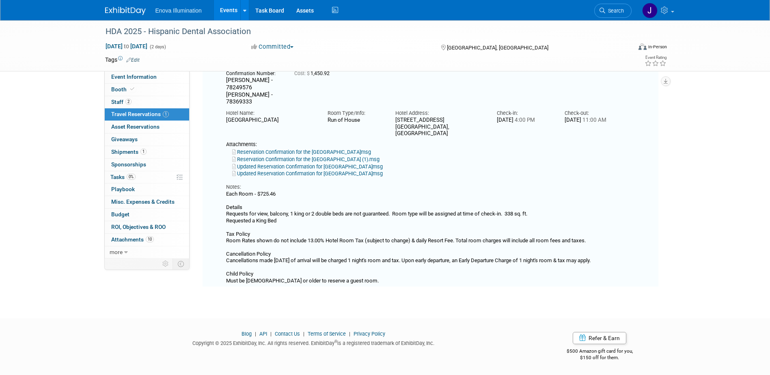
scroll to position [14, 0]
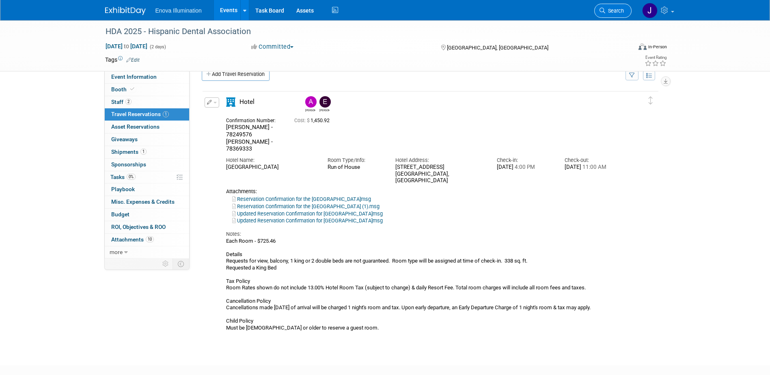
click at [607, 15] on link "Search" at bounding box center [612, 11] width 37 height 14
